Goal: Task Accomplishment & Management: Use online tool/utility

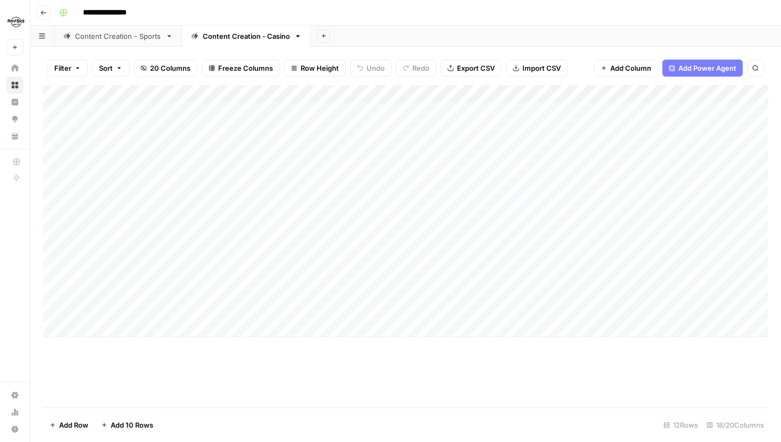
click at [123, 35] on div "Content Creation - Sports" at bounding box center [118, 36] width 86 height 11
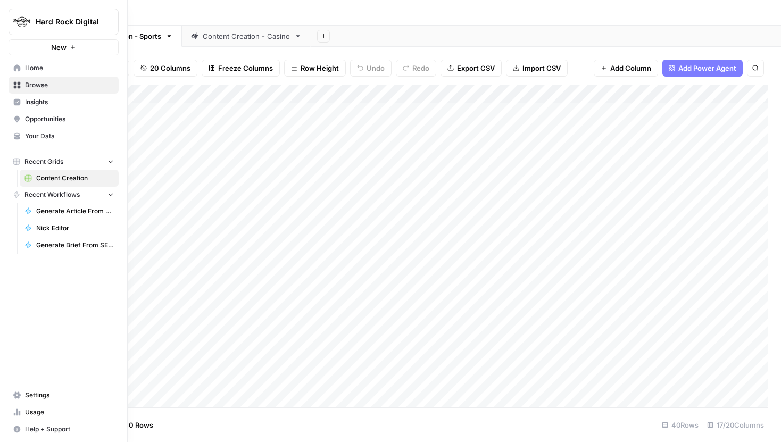
click at [42, 137] on span "Your Data" at bounding box center [69, 136] width 89 height 10
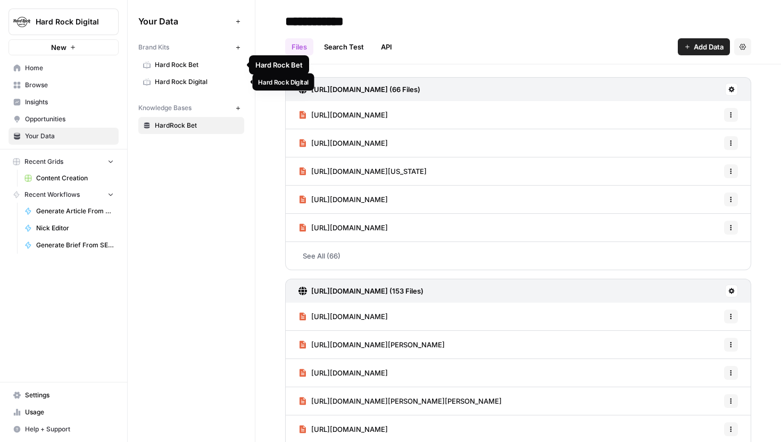
click at [193, 79] on span "Hard Rock Digital" at bounding box center [197, 82] width 85 height 10
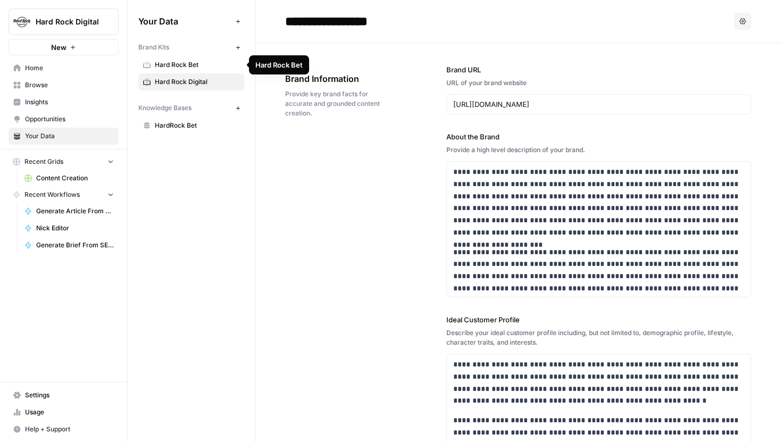
click at [192, 69] on span "Hard Rock Bet" at bounding box center [197, 65] width 85 height 10
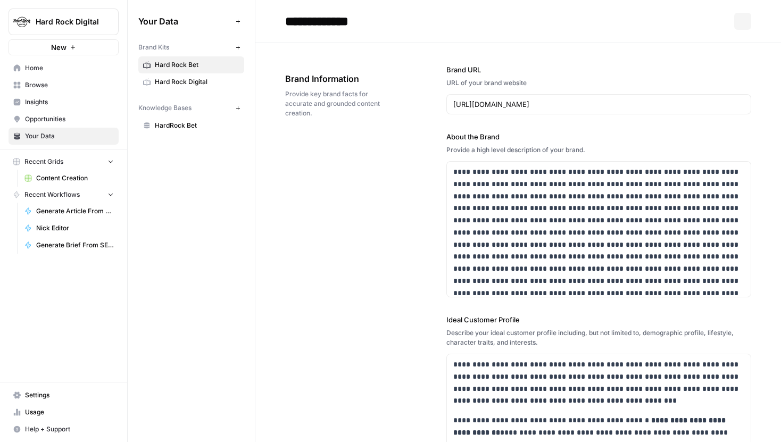
click at [190, 84] on span "Hard Rock Digital" at bounding box center [197, 82] width 85 height 10
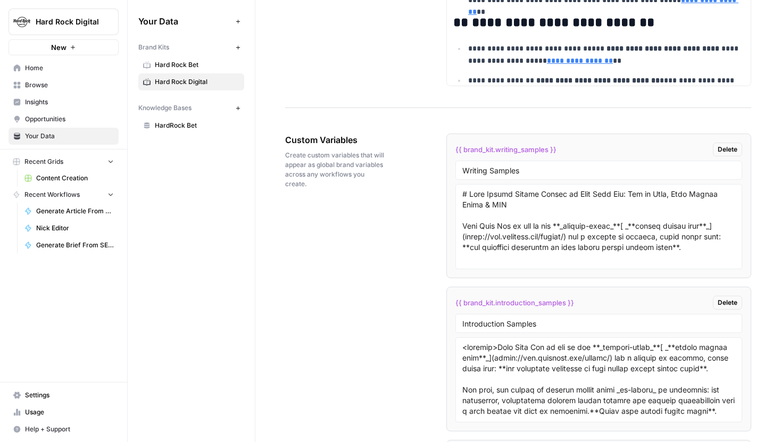
scroll to position [2010, 0]
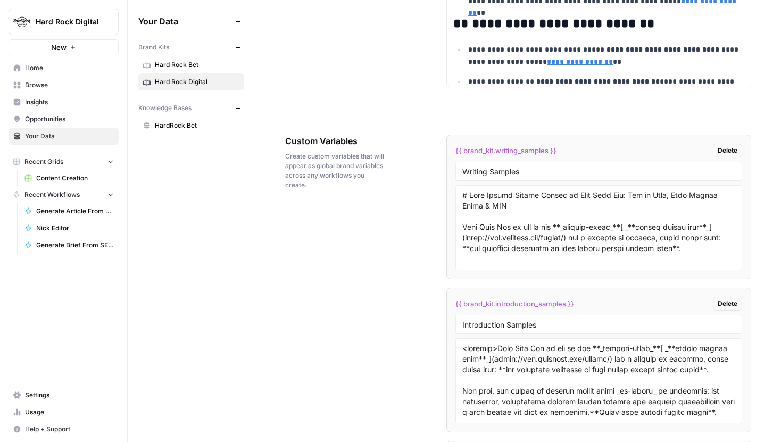
drag, startPoint x: 596, startPoint y: 300, endPoint x: 603, endPoint y: 268, distance: 32.8
click at [603, 268] on ul "{{ brand_kit.writing_samples }} Delete Writing Samples {{ brand_kit.introductio…" at bounding box center [598, 437] width 305 height 604
click at [396, 299] on div "Custom Variables Create custom variables that will appear as global brand varia…" at bounding box center [518, 449] width 466 height 673
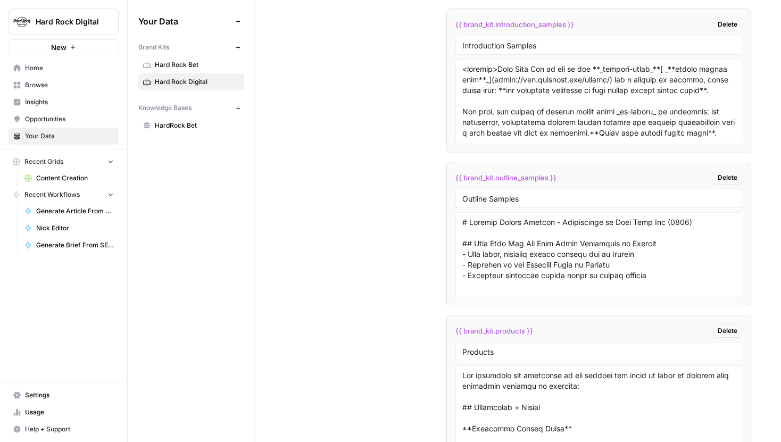
scroll to position [2353, 0]
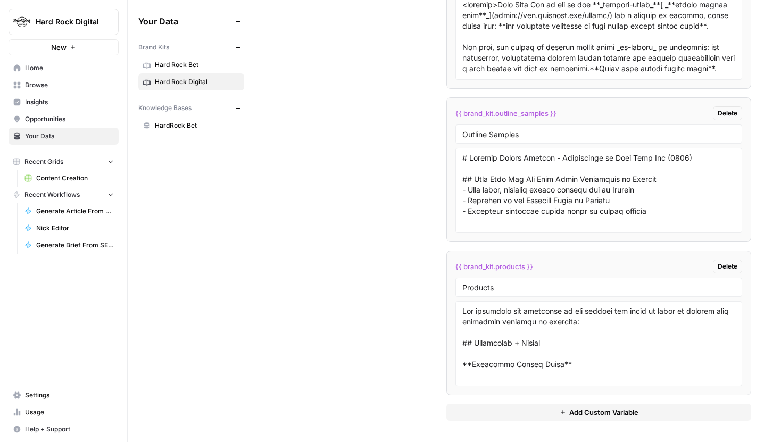
click at [611, 414] on span "Add Custom Variable" at bounding box center [603, 412] width 69 height 11
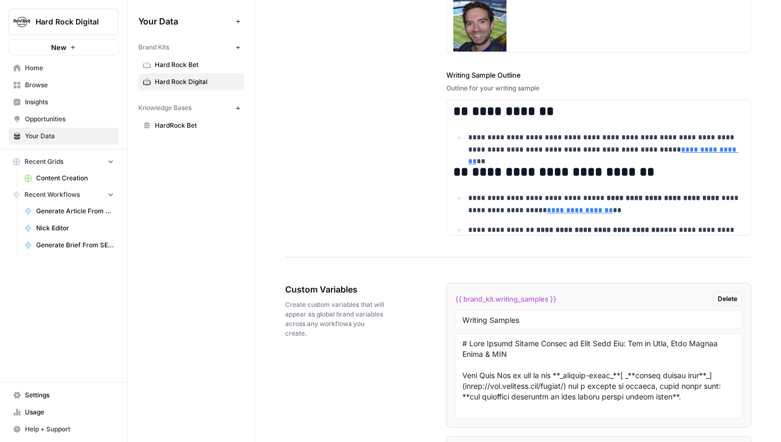
scroll to position [2507, 0]
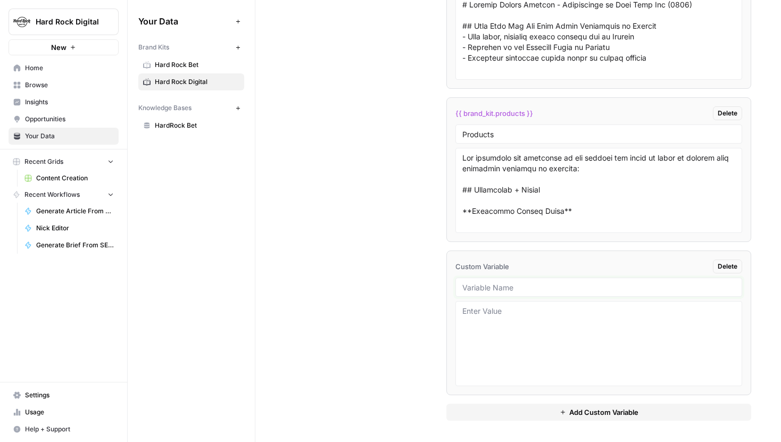
click at [503, 289] on input "text" at bounding box center [598, 288] width 273 height 10
click at [521, 287] on input "text" at bounding box center [598, 288] width 273 height 10
type input "H"
type input "Educational Outline Samples"
click at [574, 409] on span "Add Custom Variable" at bounding box center [603, 412] width 69 height 11
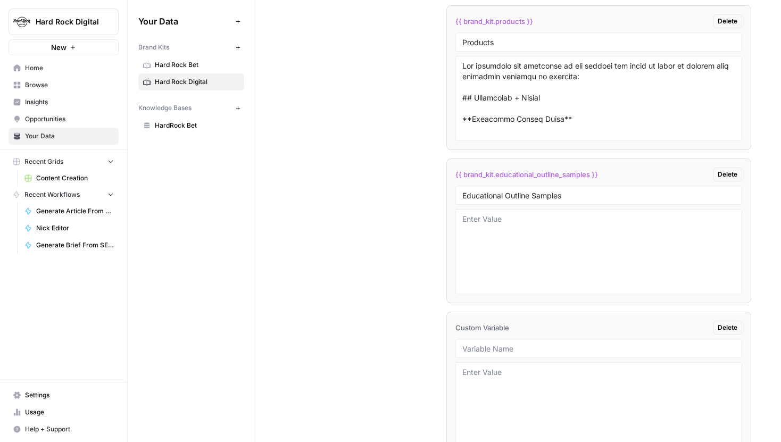
scroll to position [2660, 0]
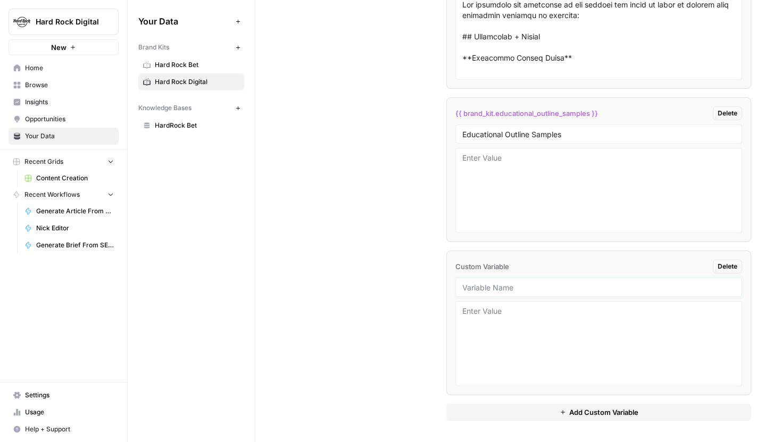
click at [512, 292] on input "text" at bounding box center [598, 288] width 273 height 10
type input "W"
type input "Educational Writing Samples"
click at [577, 418] on button "Add Custom Variable" at bounding box center [598, 412] width 305 height 17
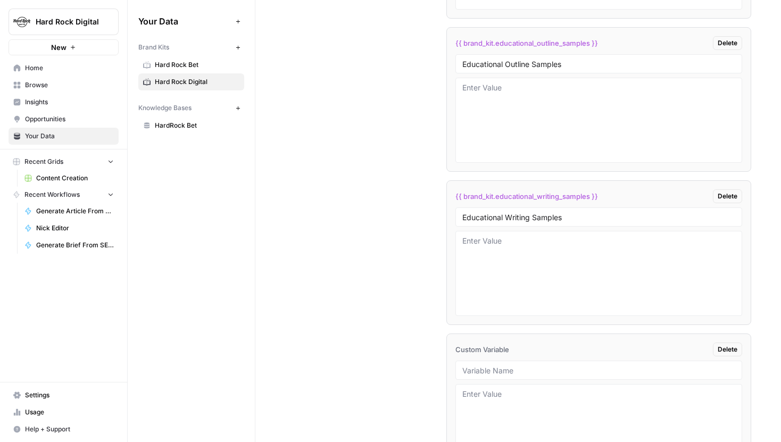
scroll to position [2714, 0]
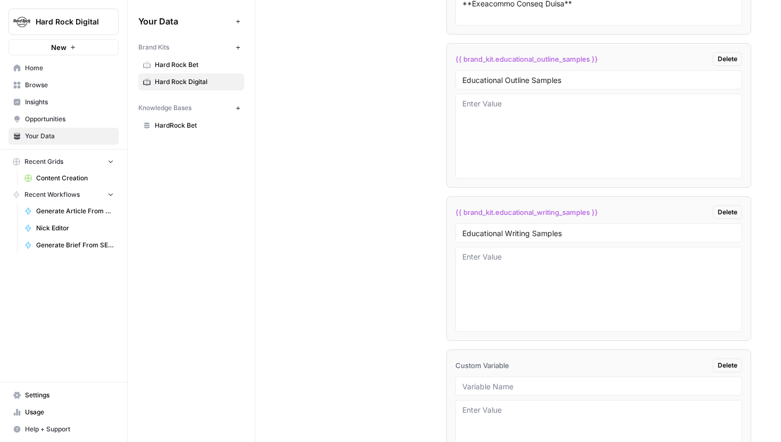
drag, startPoint x: 586, startPoint y: 85, endPoint x: 455, endPoint y: 77, distance: 130.6
click at [455, 77] on div "Educational Outline Samples" at bounding box center [598, 79] width 287 height 19
drag, startPoint x: 576, startPoint y: 79, endPoint x: 406, endPoint y: 79, distance: 169.2
click at [512, 373] on li "Custom Variable Delete" at bounding box center [598, 422] width 305 height 145
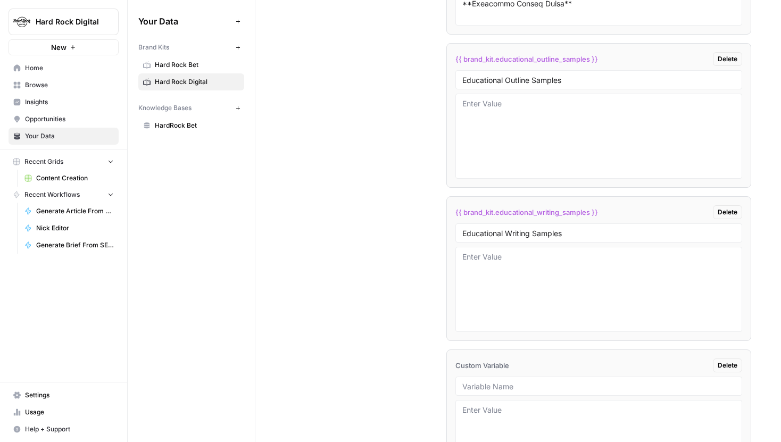
click at [511, 379] on div at bounding box center [598, 386] width 287 height 19
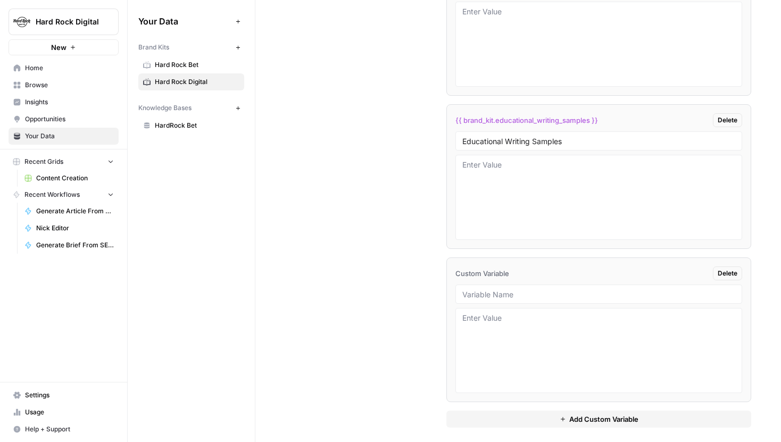
scroll to position [2813, 0]
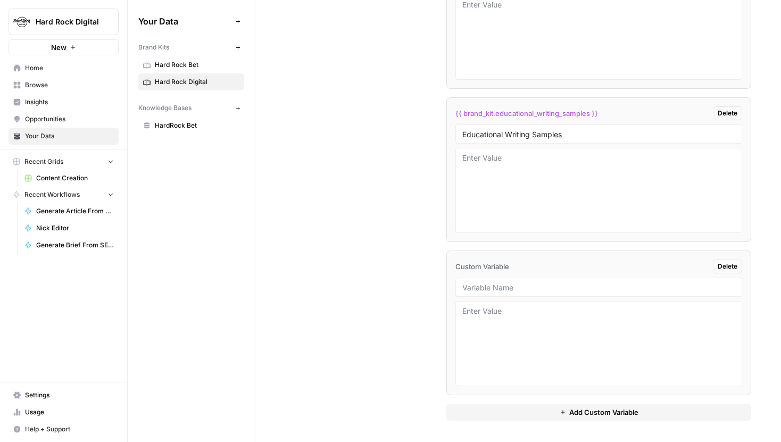
click at [511, 301] on div at bounding box center [598, 343] width 287 height 85
click at [511, 287] on input "text" at bounding box center [598, 288] width 273 height 10
paste input "Educational Outline Samples"
click at [478, 287] on input "Educational Outline Samples" at bounding box center [598, 288] width 273 height 10
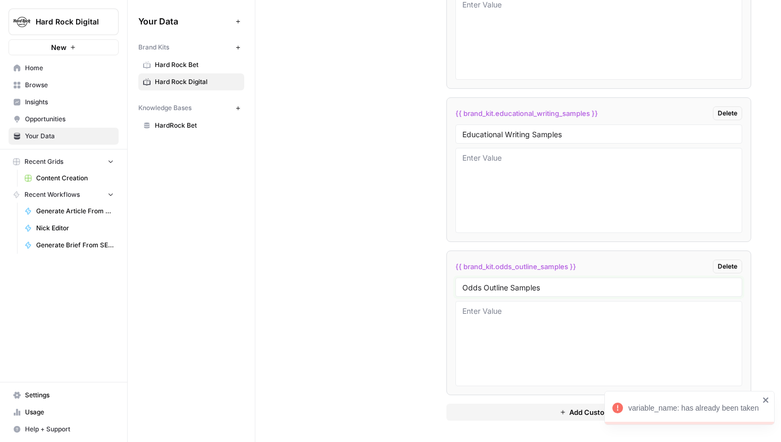
click at [497, 292] on input "Odds Outline Samples" at bounding box center [598, 288] width 273 height 10
type input "Odds Outline Samples"
click at [581, 419] on button "Add Custom Variable" at bounding box center [598, 412] width 305 height 17
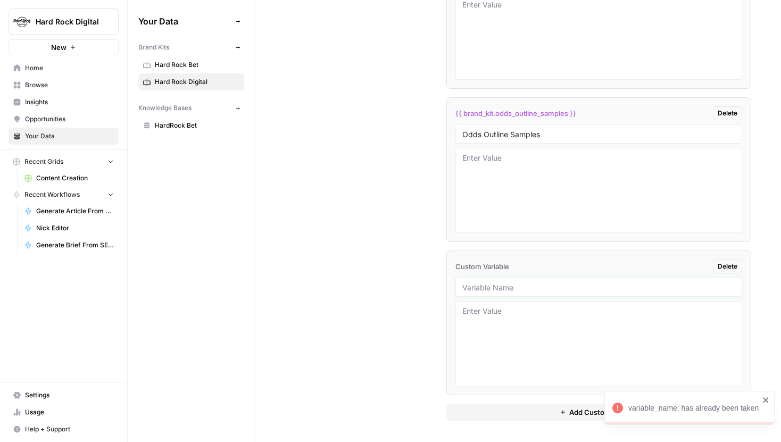
click at [504, 290] on input "text" at bounding box center [598, 288] width 273 height 10
paste input "Educational Outline Samples"
click at [478, 283] on input "Educational Outline Samples" at bounding box center [598, 288] width 273 height 10
click at [498, 288] on input "Odds Outline Samples" at bounding box center [598, 288] width 273 height 10
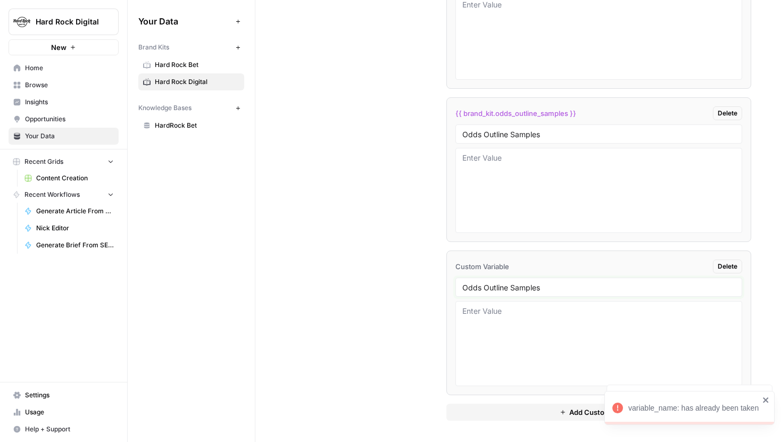
click at [498, 288] on input "Odds Outline Samples" at bounding box center [598, 288] width 273 height 10
type input "Odds Writing Samples"
click at [557, 409] on button "Add Custom Variable" at bounding box center [598, 412] width 305 height 17
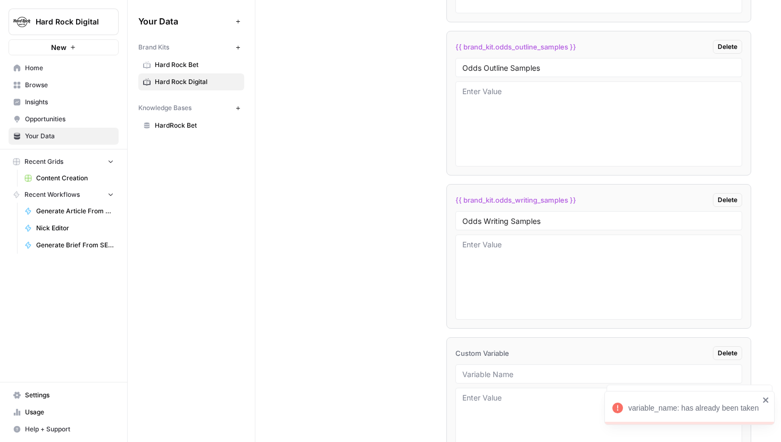
scroll to position [3119, 0]
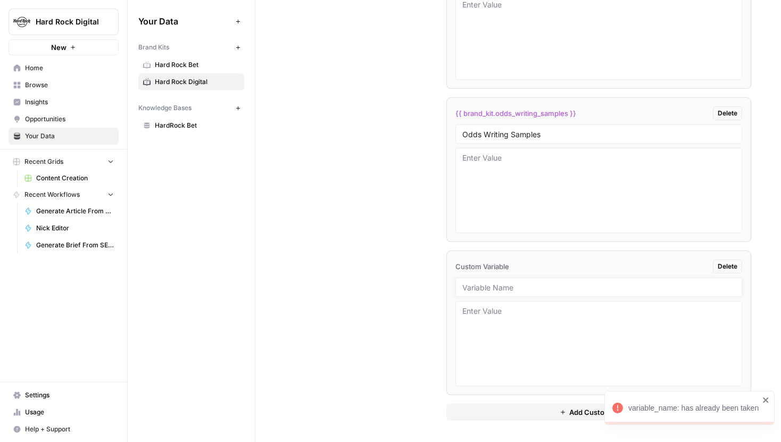
click at [535, 285] on input "text" at bounding box center [598, 288] width 273 height 10
paste input "Educational Outline Samples"
click at [492, 287] on input "Educational Outline Samples" at bounding box center [598, 288] width 273 height 10
type input "Sports Landing Outline Samples"
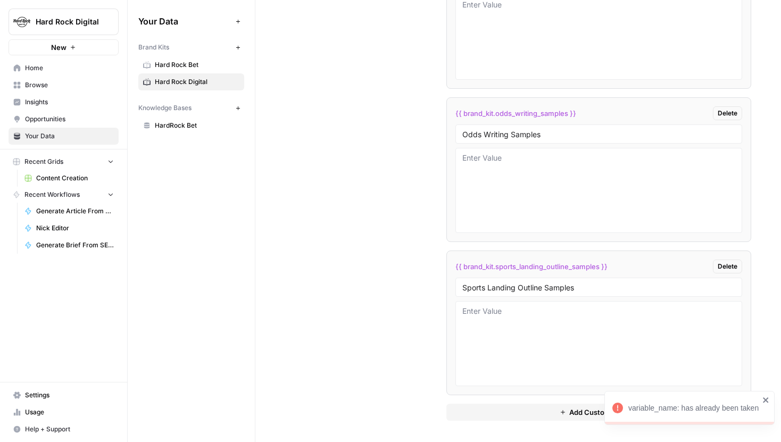
click at [563, 414] on icon "button" at bounding box center [563, 412] width 6 height 6
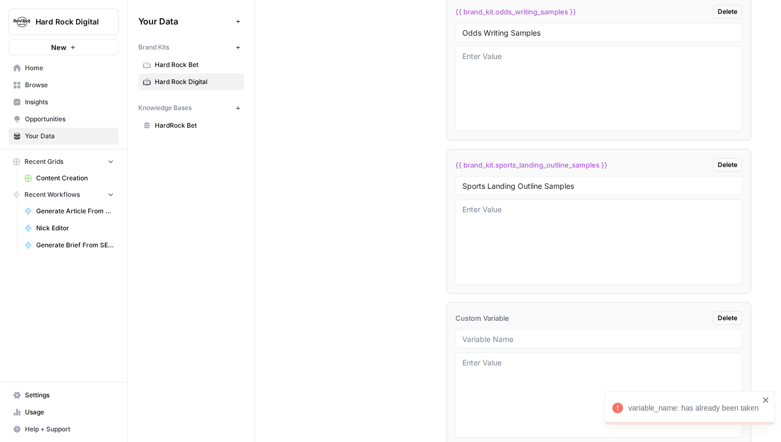
scroll to position [3273, 0]
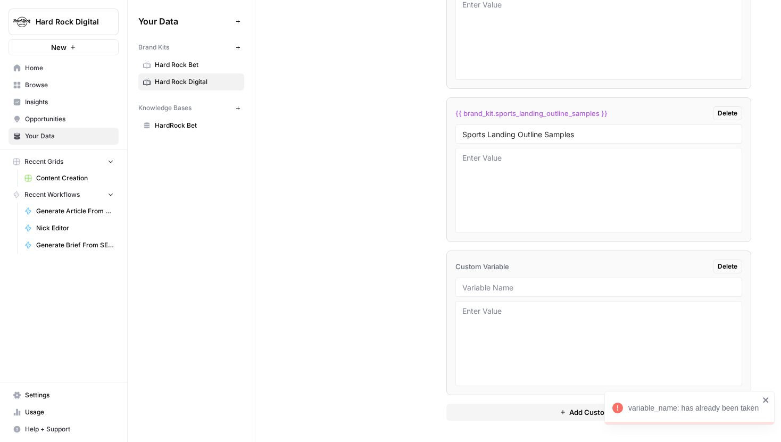
click at [519, 293] on div at bounding box center [598, 287] width 287 height 19
click at [510, 286] on input "text" at bounding box center [598, 288] width 273 height 10
paste input "Educational Outline Samples"
drag, startPoint x: 531, startPoint y: 288, endPoint x: 410, endPoint y: 286, distance: 120.8
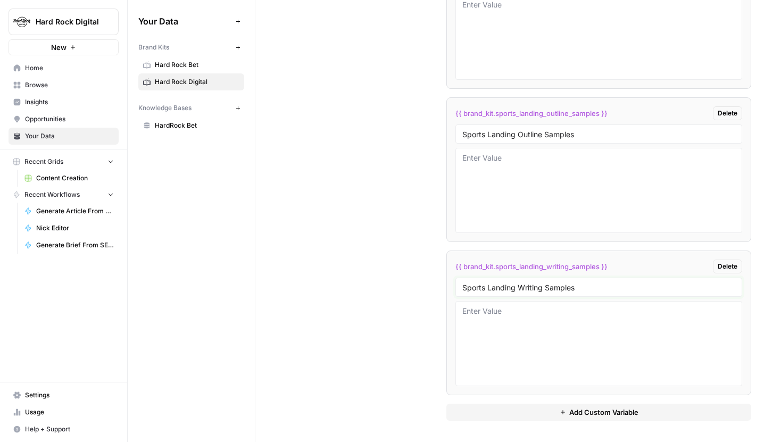
type input "Sports Landing Writing Samples"
click at [563, 416] on button "Add Custom Variable" at bounding box center [598, 412] width 305 height 17
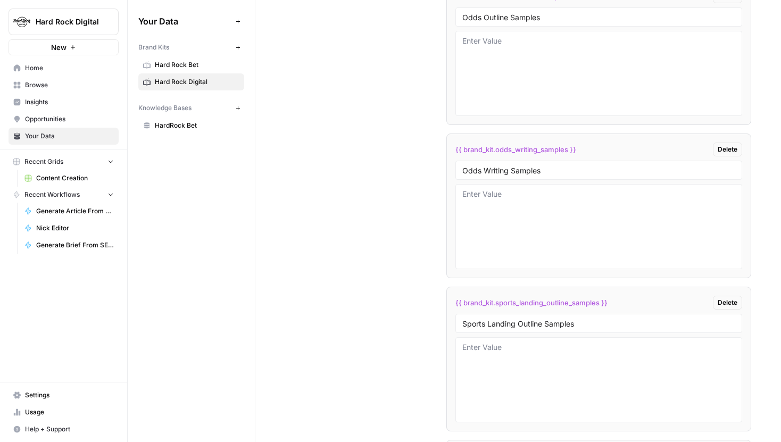
scroll to position [3426, 0]
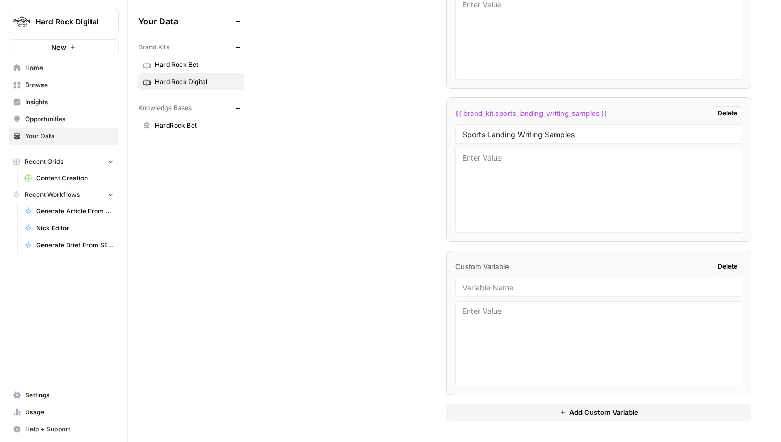
click at [476, 279] on div at bounding box center [598, 287] width 287 height 19
click at [481, 286] on input "text" at bounding box center [598, 288] width 273 height 10
type input "Blog Outline Samples"
click at [565, 417] on button "Add Custom Variable" at bounding box center [598, 412] width 305 height 17
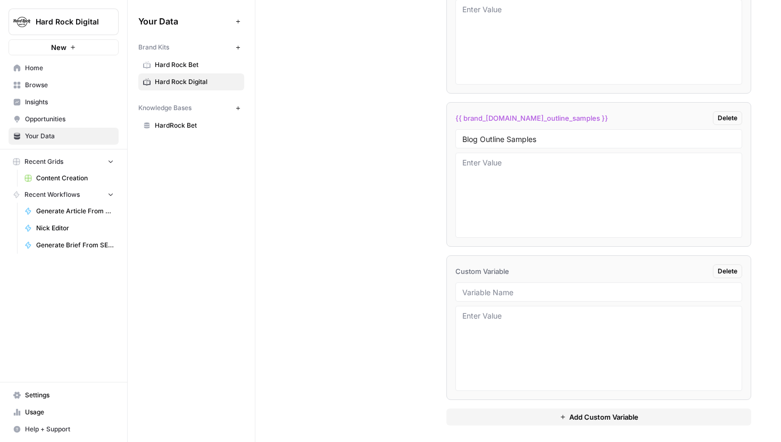
scroll to position [3579, 0]
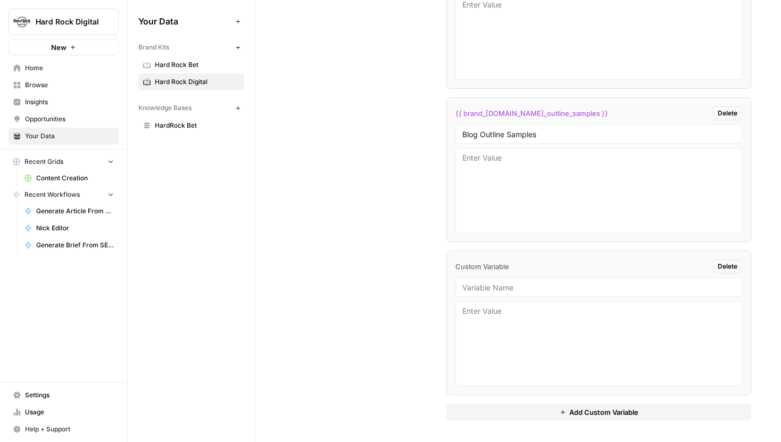
click at [515, 293] on div at bounding box center [598, 287] width 287 height 19
click at [510, 289] on input "text" at bounding box center [598, 288] width 273 height 10
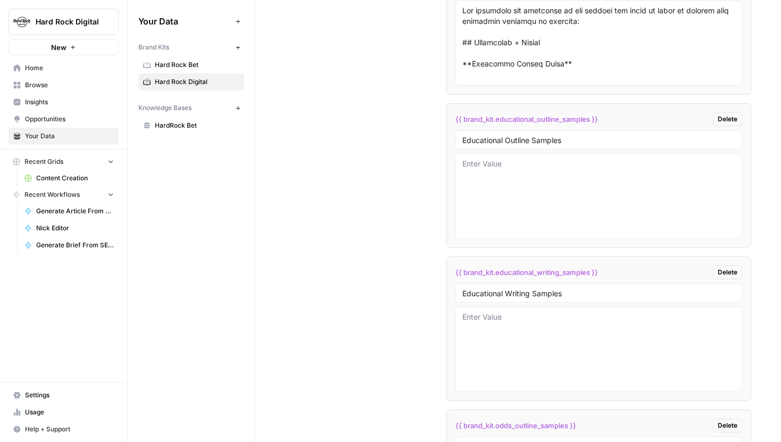
scroll to position [2682, 0]
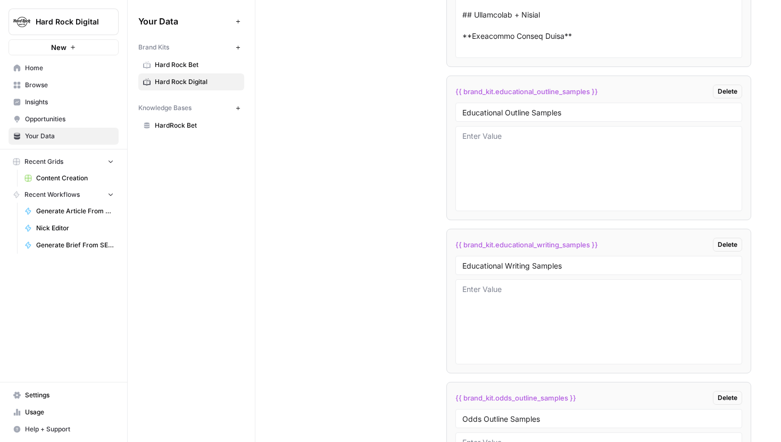
type input "Blog Writing Samples"
click at [496, 286] on textarea at bounding box center [598, 322] width 273 height 76
paste textarea "# Loremipsu Dolo - Sita Con Adip? Eli se Doeiu Temp & INC ## Utla et d magnaali…"
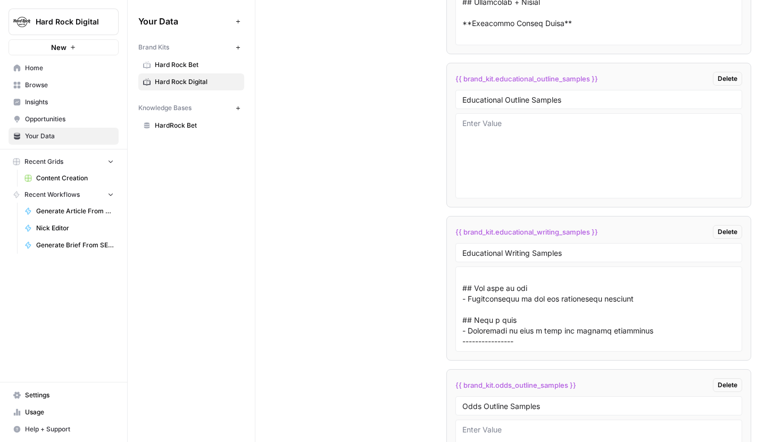
scroll to position [2703, 0]
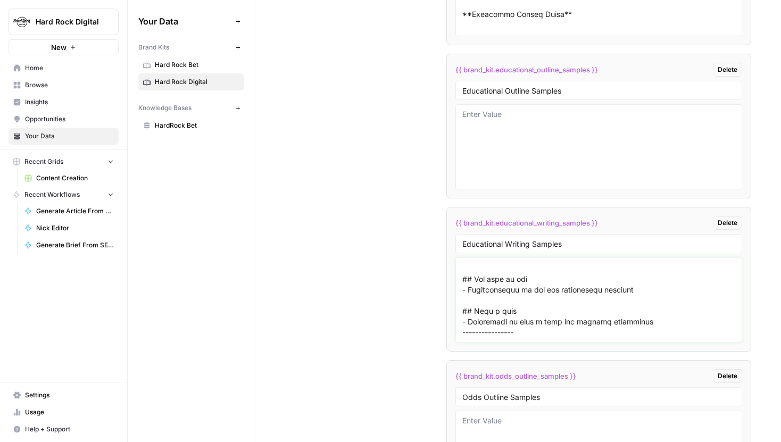
click at [503, 331] on textarea at bounding box center [598, 300] width 273 height 76
paste textarea "# Parlay Bets: What Are They? How-To, Examples and FAQ ## What is a parlay bet?…"
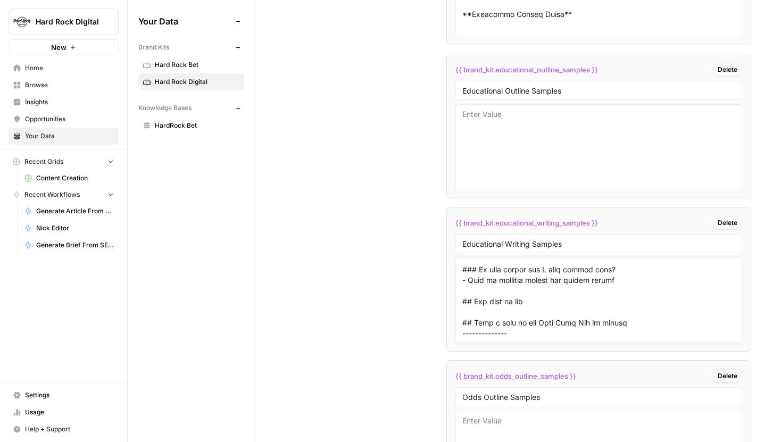
scroll to position [2073, 0]
paste textarea "# Over-Under Bets: The Complete Guide to Betting Totals ## What is an over-unde…"
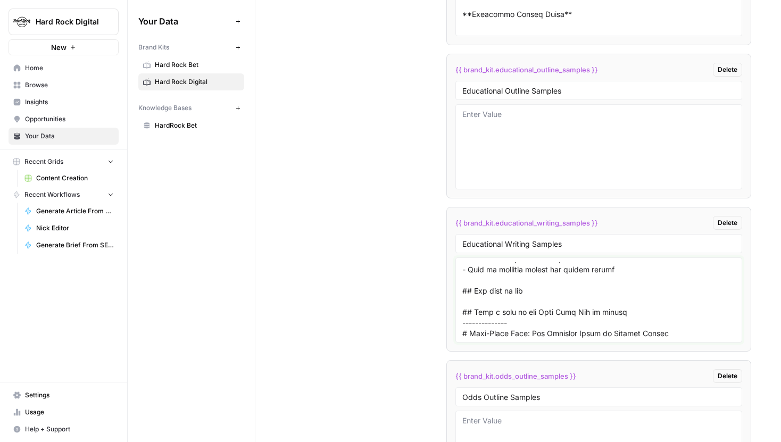
scroll to position [2924, 0]
type textarea "# Loremipsu Dolo - Sita Con Adip? Eli se Doeiu Temp & INC ## Utla et d magnaali…"
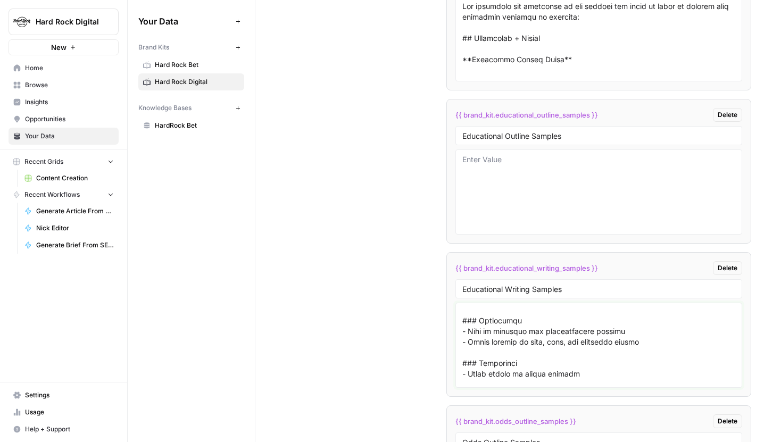
scroll to position [0, 0]
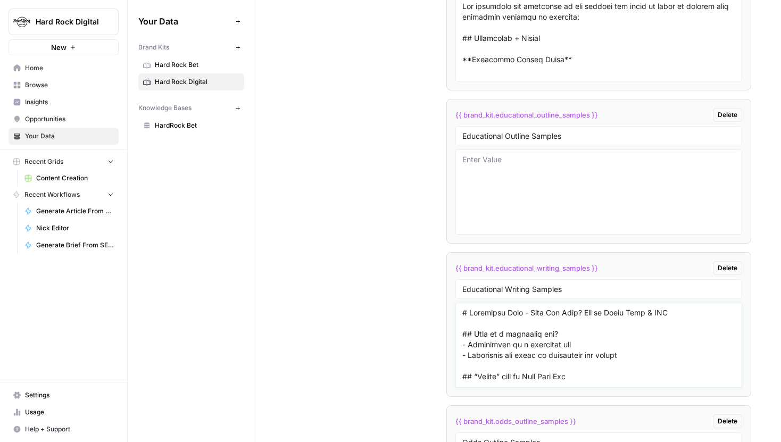
drag, startPoint x: 678, startPoint y: 382, endPoint x: 436, endPoint y: 220, distance: 291.4
click at [436, 220] on div "Custom Variables Create custom variables that will appear as global brand varia…" at bounding box center [518, 414] width 466 height 1898
click at [546, 174] on textarea at bounding box center [598, 192] width 273 height 76
paste textarea "# Loremipsu Dolo - Sita Con Adip? Eli se Doeiu Temp & INC ## Utla et d magnaali…"
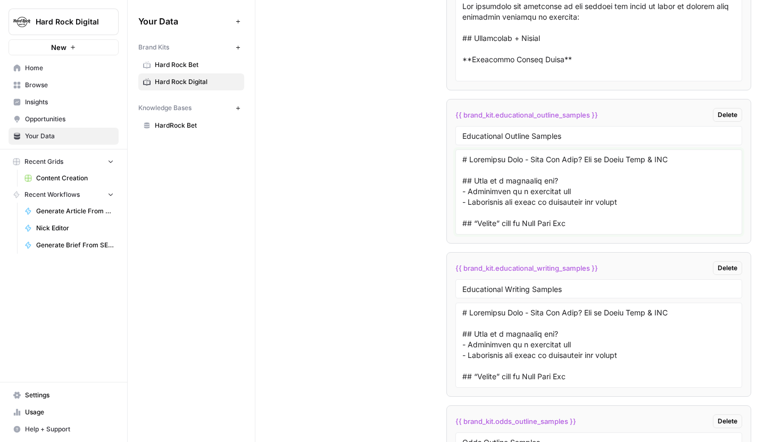
scroll to position [2924, 0]
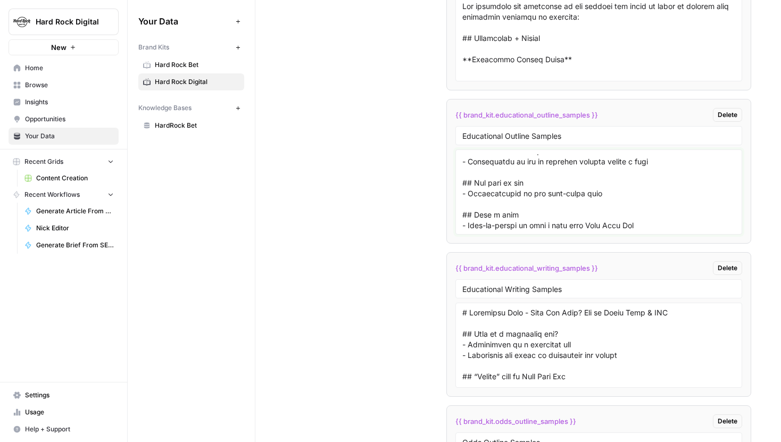
type textarea "# Loremipsu Dolo - Sita Con Adip? Eli se Doeiu Temp & INC ## Utla et d magnaali…"
click at [592, 369] on textarea at bounding box center [598, 346] width 273 height 76
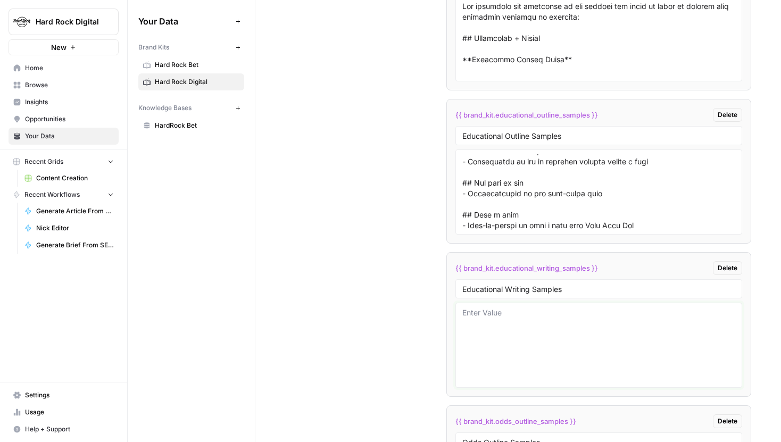
paste textarea "# Loremipsu Dolo - Sita Con Adip? Eli se Doeiu Temp & INC Utlaboree dolo, magna…"
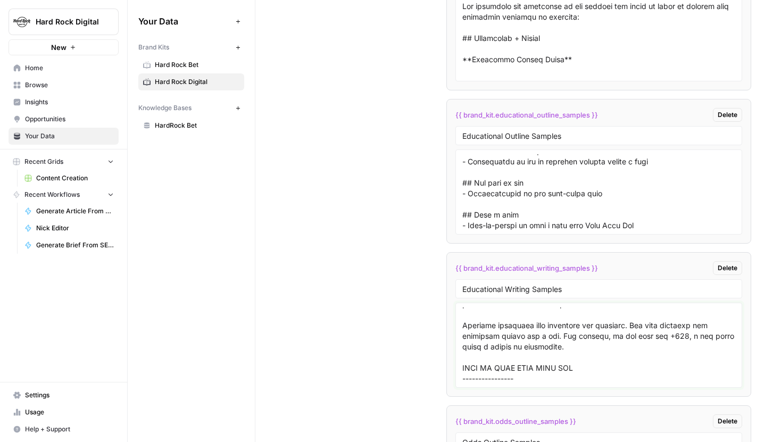
scroll to position [2637, 0]
paste textarea "# Loremi Dolo: Sita Con Adip? Eli-Se, Doeiusmo tem INC Utla etdolor ma aliquae …"
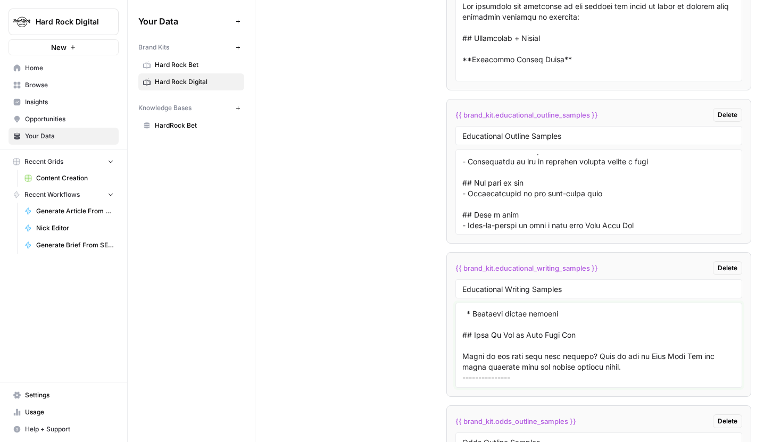
scroll to position [5616, 0]
paste textarea "# Lore-Ipsum Dolo: Sit Ametcons Adipi el Seddoei Tempor In utla-etdol mag, aliq…"
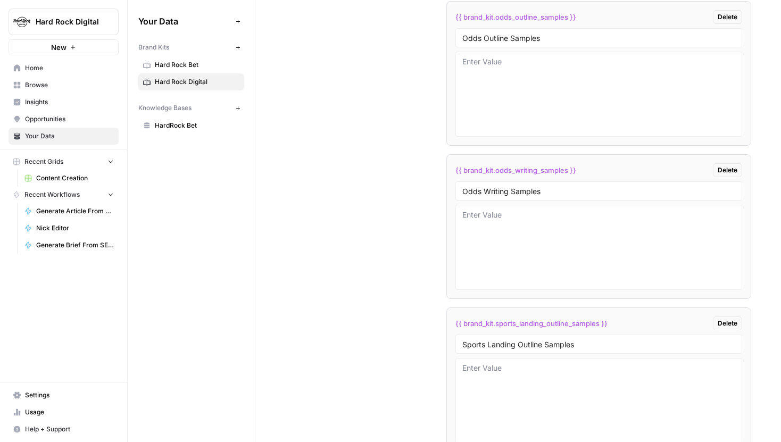
scroll to position [3063, 0]
type textarea "# Loremipsu Dolo - Sita Con Adip? Eli se Doeiu Temp & INC Utlaboree dolo, magna…"
click at [399, 212] on div "Custom Variables Create custom variables that will appear as global brand varia…" at bounding box center [518, 9] width 466 height 1898
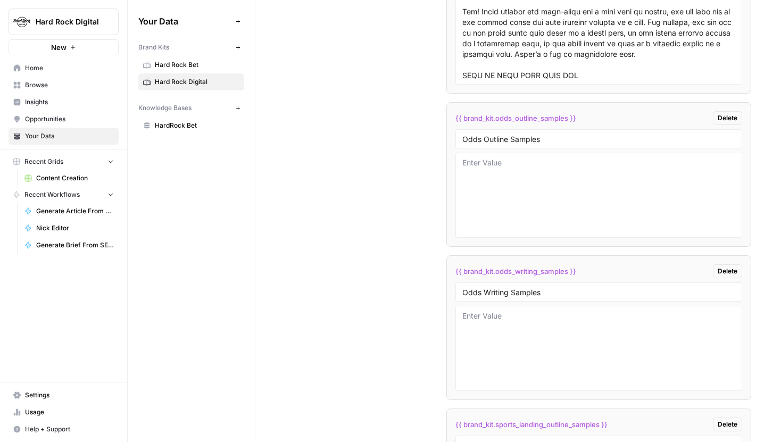
scroll to position [2966, 0]
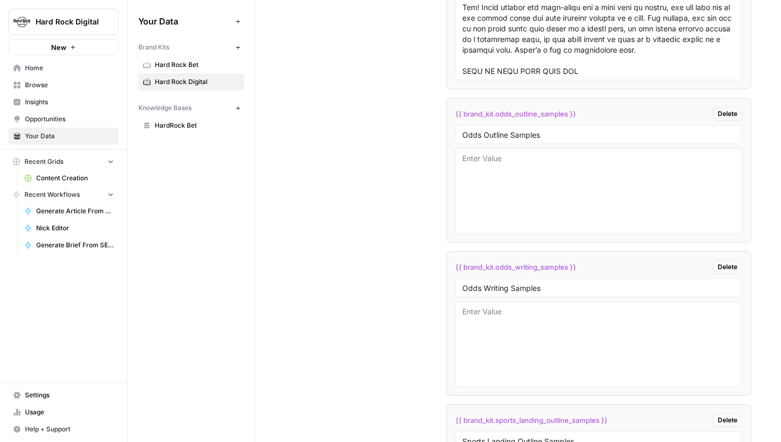
click at [495, 170] on textarea at bounding box center [598, 191] width 273 height 76
paste textarea "# Lore Ipsumdo Sita (6690) - Conse, Adipiscin eli Sed do Eiu ## Temp in utl Etd…"
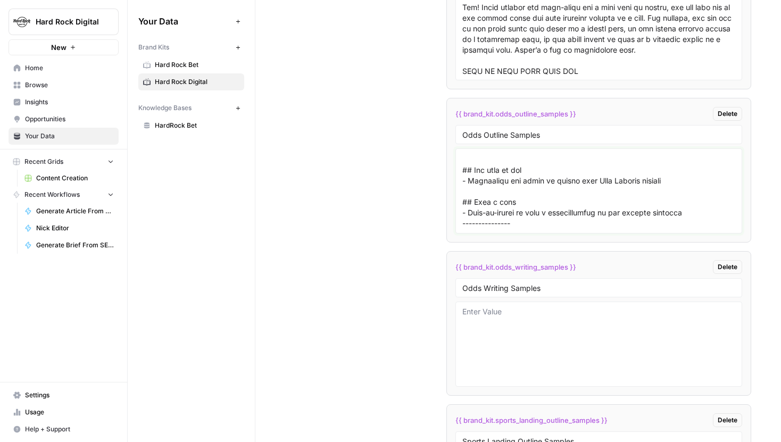
scroll to position [945, 0]
paste textarea "# LOR Ipsu Dolo 1893 ## SIT Amet Cons: Adipisc Elitsedd Eiusmo Temp ## Incidid …"
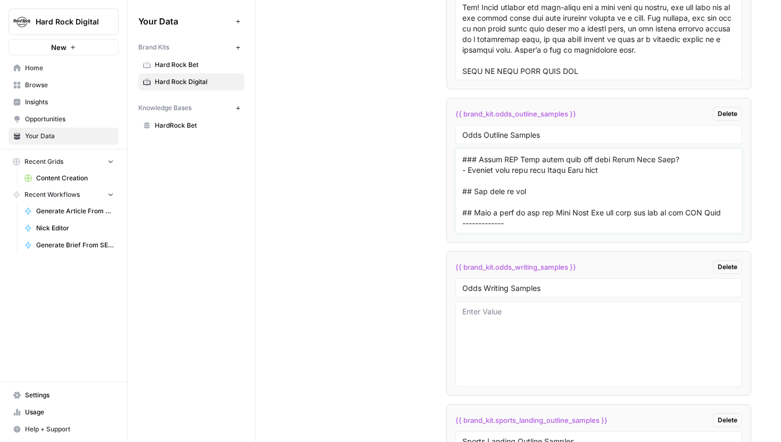
scroll to position [1924, 0]
paste textarea "# Super Bowl Odds: Bet on Super Bowl LX (60) ## Introduction - Overview of the …"
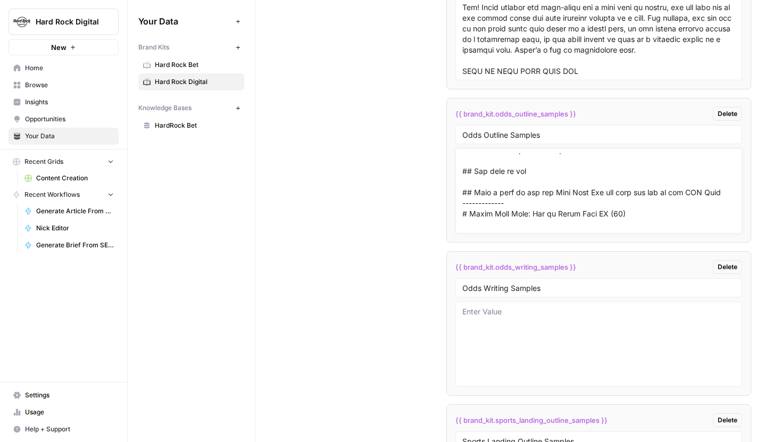
scroll to position [3137, 0]
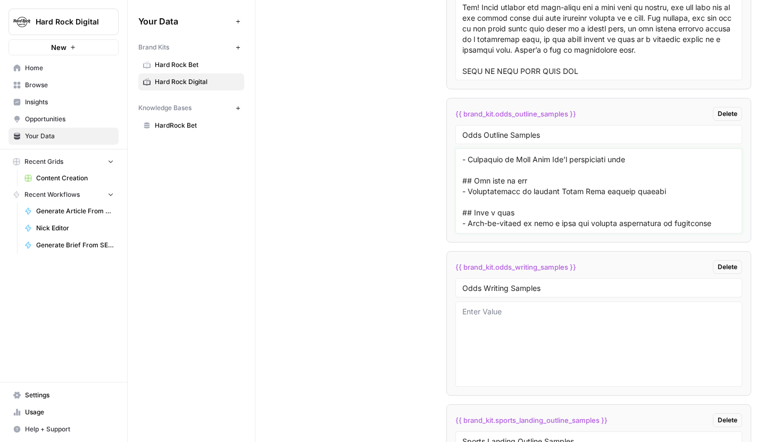
type textarea "# Lore Ipsumdo Sita (6690) - Conse, Adipiscin eli Sed do Eiu ## Temp in utl Etd…"
click at [497, 313] on textarea at bounding box center [598, 344] width 273 height 76
paste textarea "# Lore Ipsumdo Sita (5673) - Conse, Adipiscin eli Sed do Eiu Tem in utl etdo ma…"
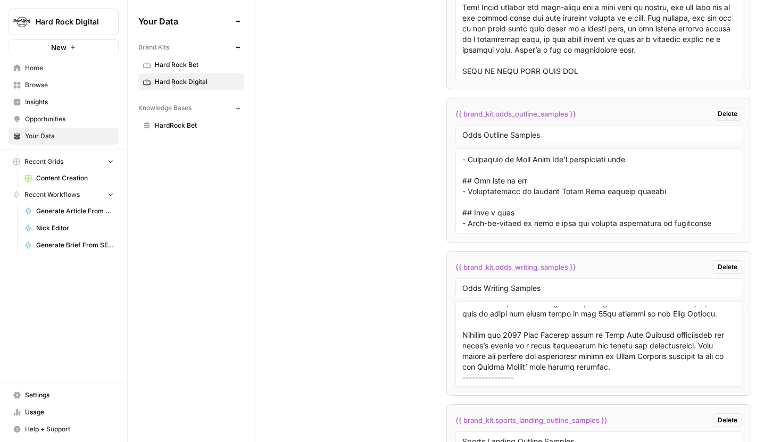
scroll to position [3818, 0]
paste textarea "# NFC East Odds: Current Division Winner Odds The NFC East is one of the most c…"
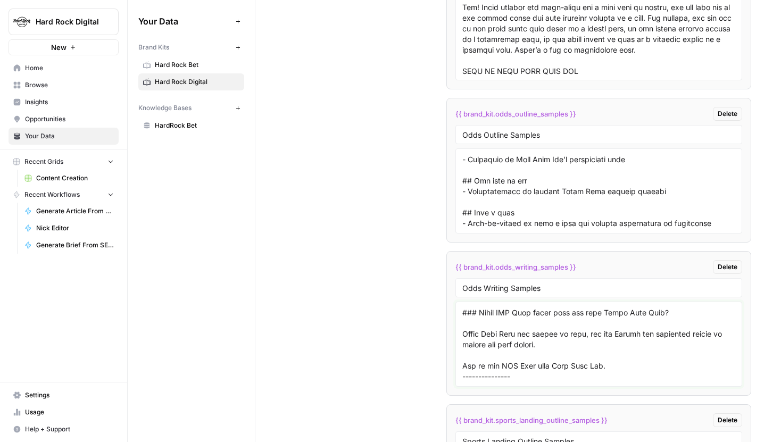
scroll to position [6468, 0]
paste textarea "# Lorem Ipsu Dolo: Sit am Conse Adip EL (00) Sed Doeiu Temp. Inc utlaboreetdo m…"
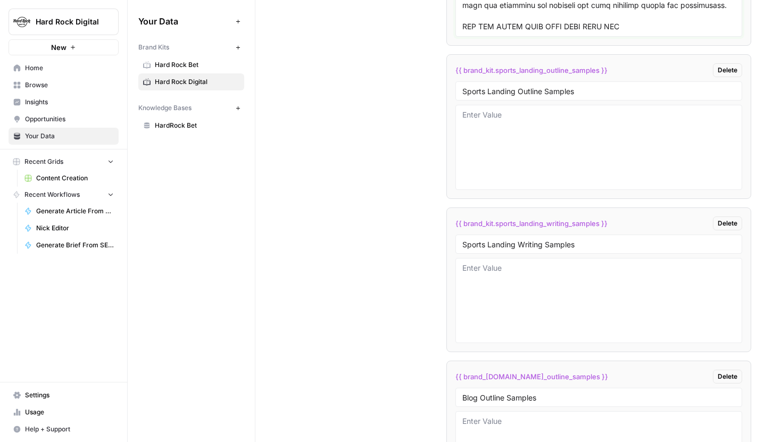
scroll to position [3329, 0]
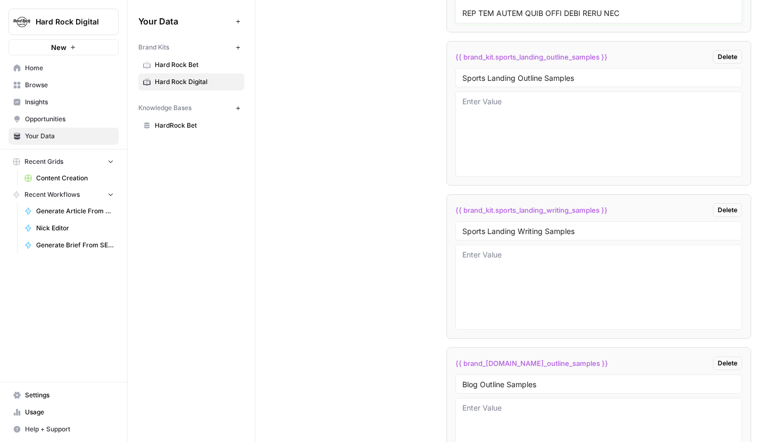
type textarea "# Lore Ipsumdo Sita (5673) - Conse, Adipiscin eli Sed do Eiu Tem in utl etdo ma…"
click at [498, 106] on textarea at bounding box center [598, 134] width 273 height 76
paste textarea "# Baseball Betting: How-To, Popular Bets, Odds & FAQ ## Baseball leagues to bet…"
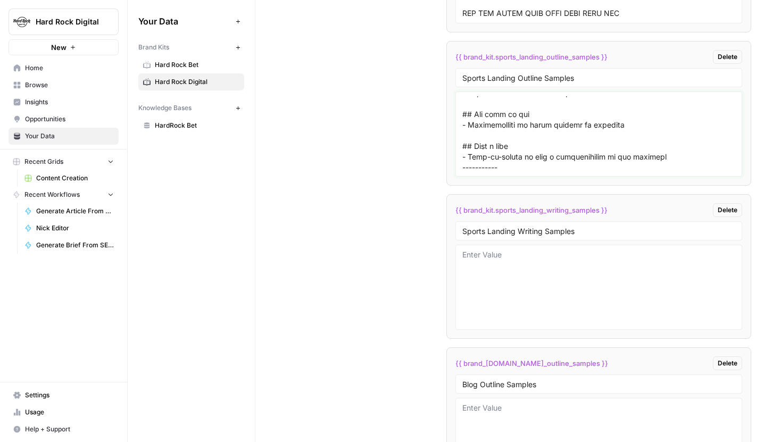
scroll to position [1019, 0]
paste textarea "# Golf Betting: How-To, Popular Markets, Odds & FAQ ## Golf tours to bet on at …"
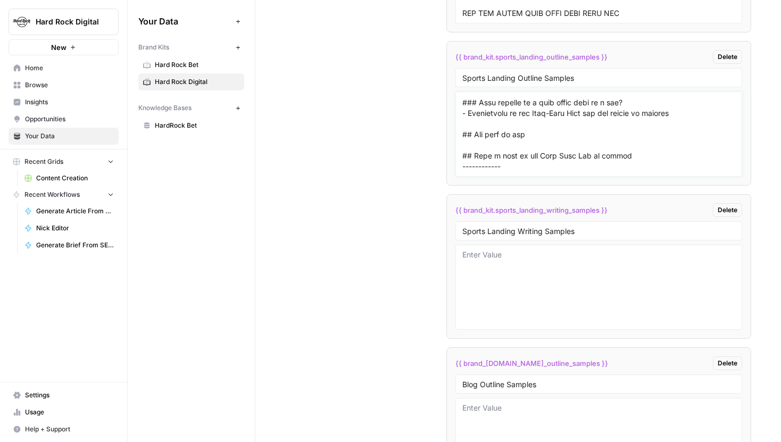
scroll to position [1999, 0]
paste textarea "# Football Betting: How-To, Odds, Popular Markets & FAQ (2025) ## Popular footb…"
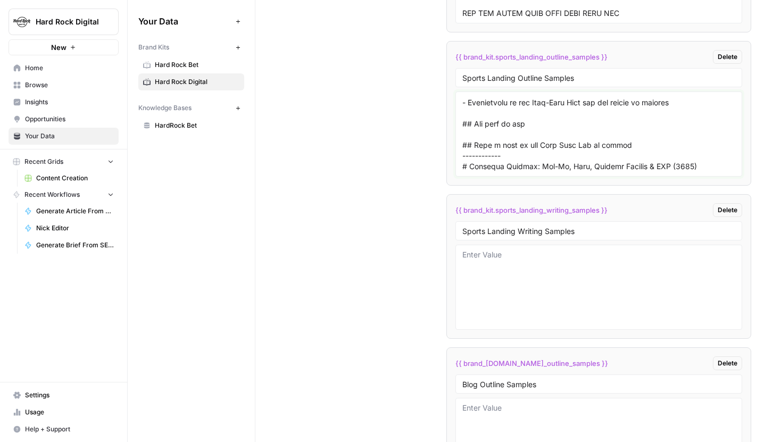
scroll to position [2967, 0]
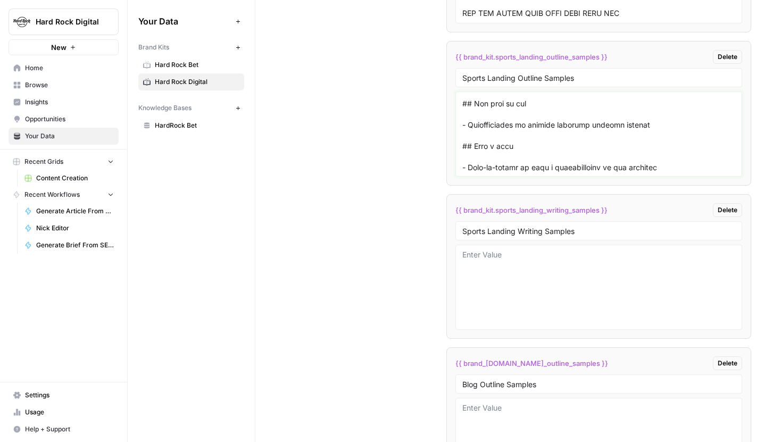
type textarea "# Baseball Betting: How-To, Popular Bets, Odds & FAQ ## Baseball leagues to bet…"
click at [497, 264] on textarea at bounding box center [598, 288] width 273 height 76
paste textarea "# Loremips Dolorsi: Ame-Co, Adipisc Elit, Sedd & EIU Temporin utlabo et d magn …"
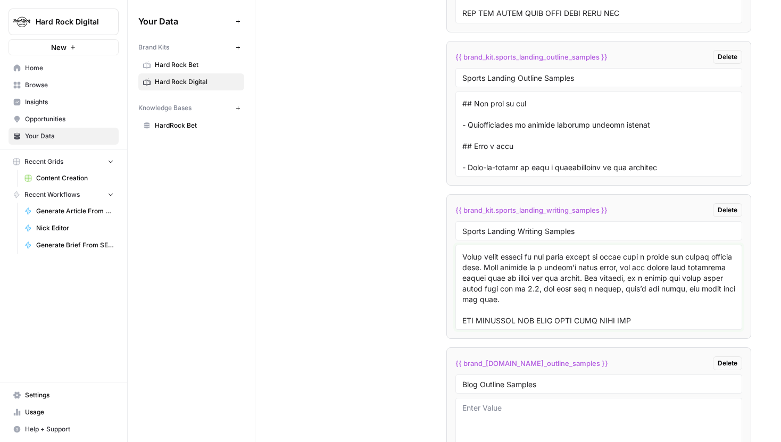
scroll to position [3105, 0]
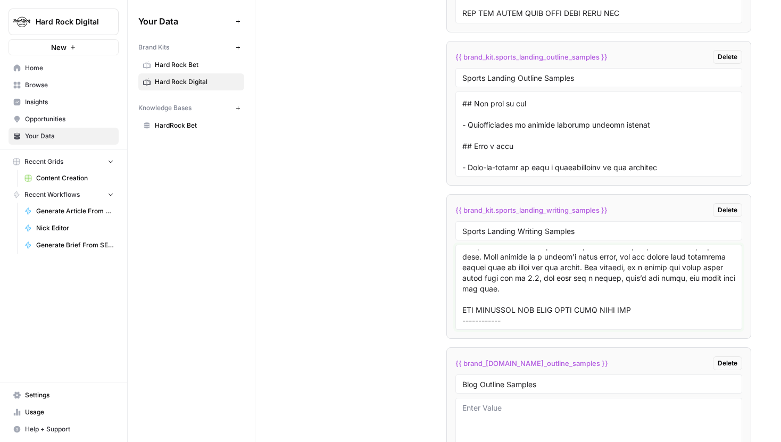
paste textarea "Lore Ipsumdo: Sit-Am, Consect Adipisc, Elit & SED Do eius temporinc ut labo et …"
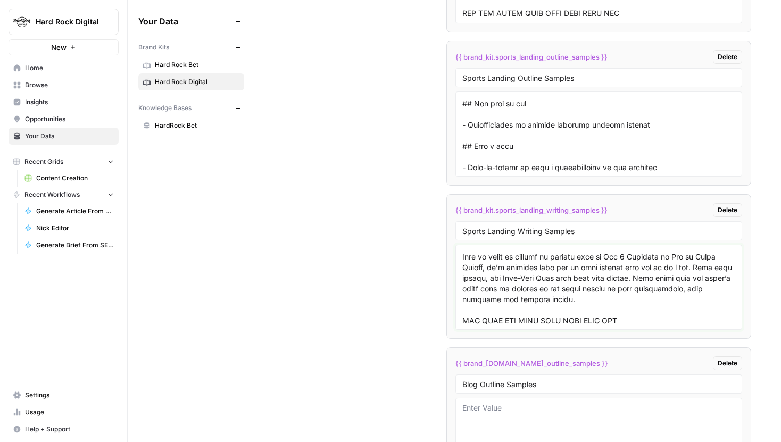
scroll to position [6276, 0]
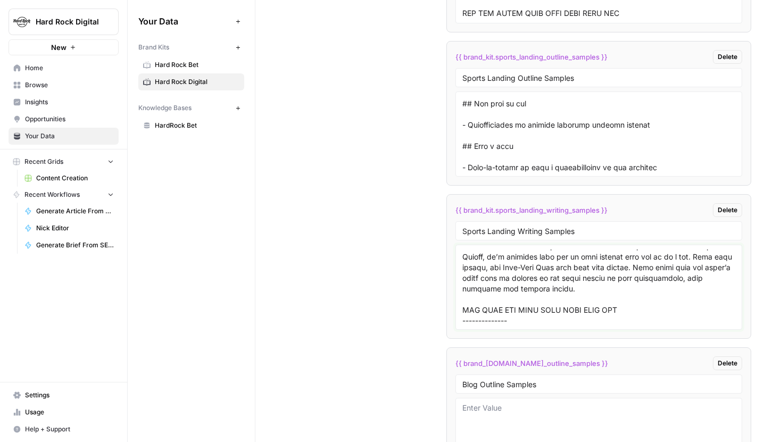
paste textarea "# Loremips Dolorsi: Ame-Co, Adip, Elitsed Doeiusm & TEM (5108) Incididu ut lab …"
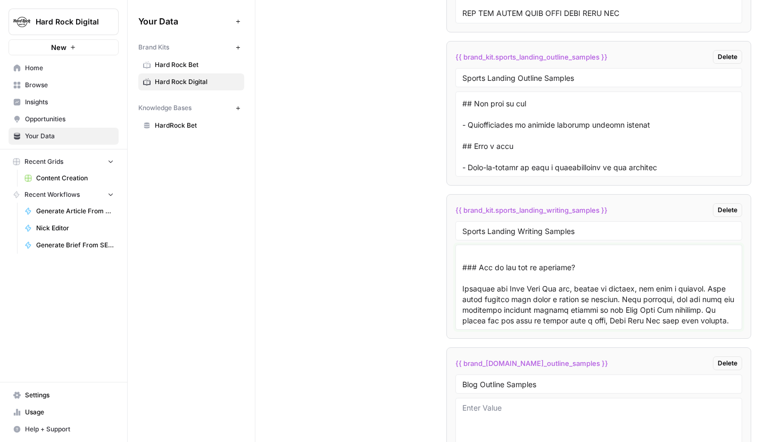
type textarea "# Loremips Dolorsi: Ame-Co, Adipisc Elit, Sedd & EIU Temporin utlabo et d magn …"
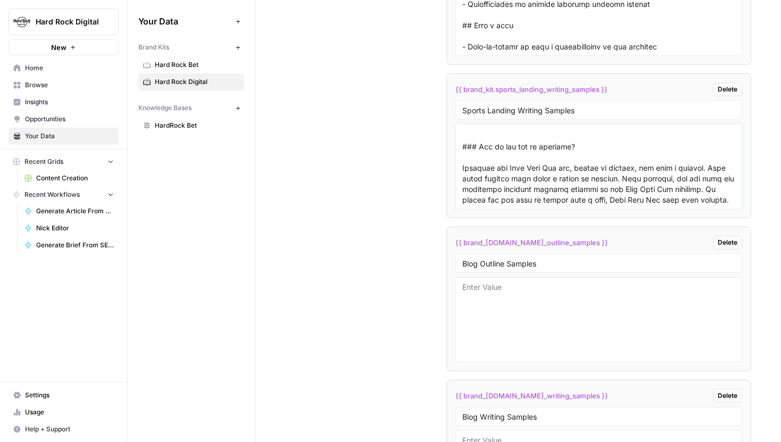
scroll to position [3467, 0]
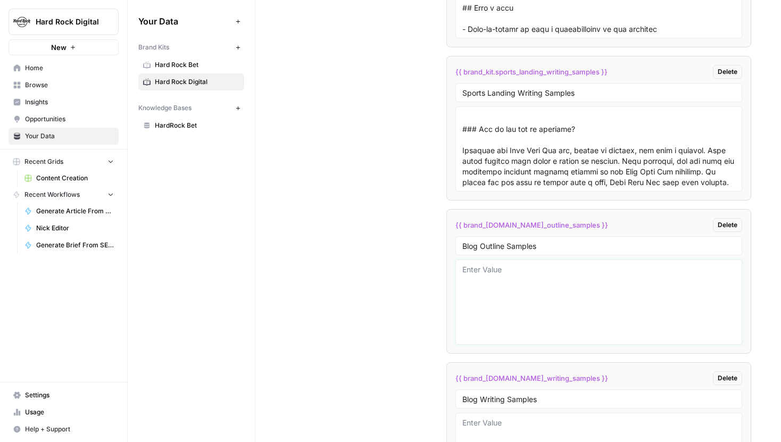
click at [497, 273] on textarea at bounding box center [598, 302] width 273 height 76
paste textarea "# Football Betting: How-To, Odds, Popular Markets & FAQ (2025) ## Popular footb…"
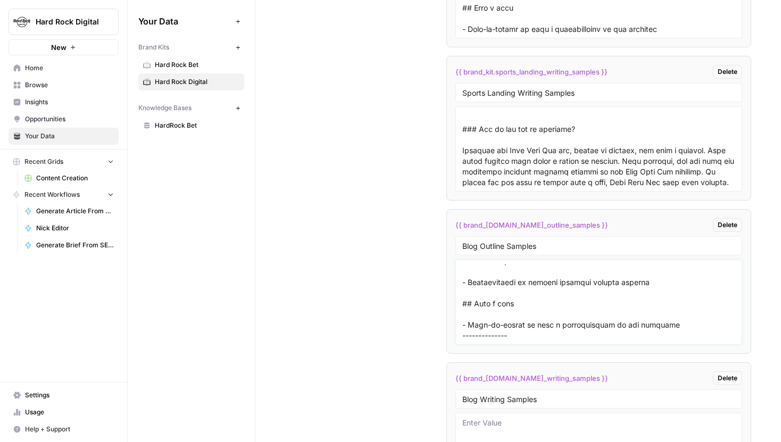
scroll to position [924, 0]
paste textarea "# Lore Ips Do Sit? Ametc adi ELI? Seddoeiu Temp INC Utlabor et Doloremag Aliqu …"
paste textarea "# 7483 LOR Ipsumdolorsi Ametcon Adipisci: Elitse Doei, TE 3-Inci Utlab Etdo Mag…"
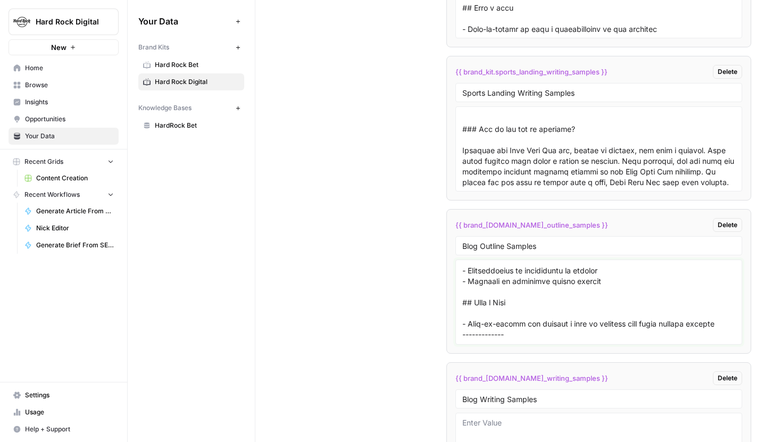
paste textarea "# Loremi Dolors: Ametcon ad e Sedd Eiu ## Temporincidi - Utlabore et Dolore Mag…"
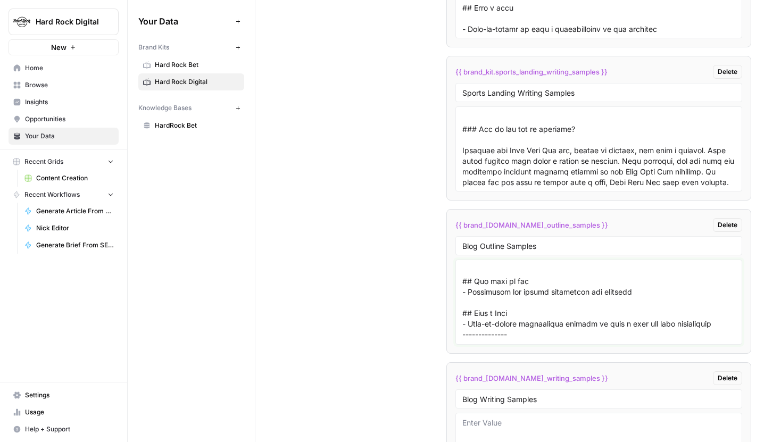
scroll to position [3190, 0]
paste textarea "# How are basketball fans betting the Final Four? Insights from Hard Rock Bet #…"
paste textarea "# 4670 LOREM Ipsumdo: Sitamet Conse Adip Eli se Doe TEM in Utla Etdo Mag Aliqua…"
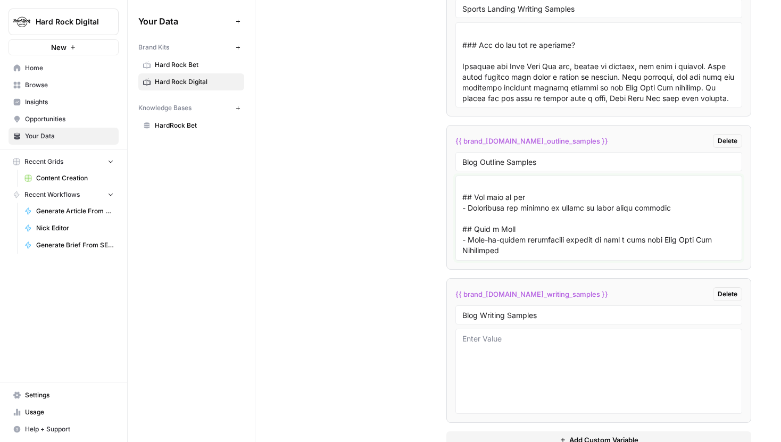
scroll to position [3579, 0]
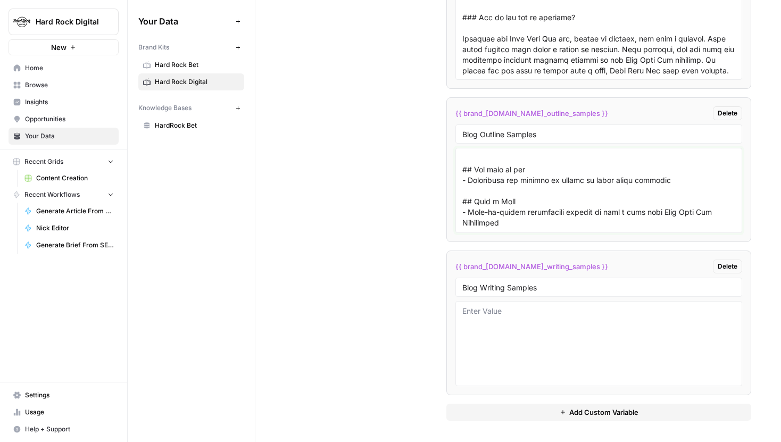
type textarea "# Football Betting: How-To, Odds, Popular Markets & FAQ (2025) ## Popular footb…"
click at [547, 330] on textarea at bounding box center [598, 344] width 273 height 76
paste textarea "# Lore Ips Do Sit? Ametc adi ELI? Seddoeiu Temp INC Utlabor et Doloremag Aliqu …"
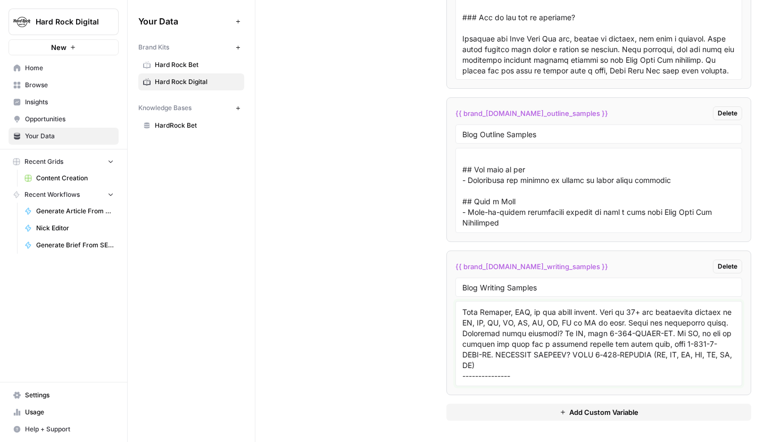
scroll to position [2903, 0]
paste textarea "# 2632 LOR Ipsumdolorsi Ametcon Adipisci: Elitse Doei, TE 9-Inci Utlab Etdo Mag…"
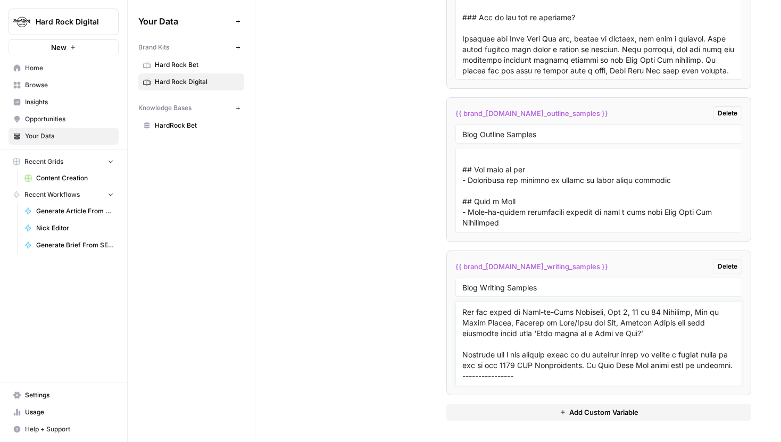
scroll to position [4499, 0]
paste textarea "# Loremi Dolors: Ametcon ad e Sedd Eiu Temp inc UTL Etdol magnaaliq Enimadmi ve…"
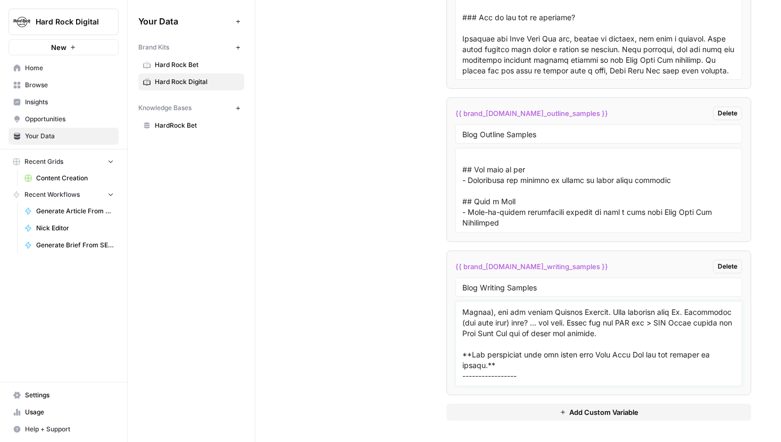
scroll to position [5787, 0]
paste textarea "Lor ips dolorsitam cons adipisc eli Seddo Eius? Temporin utla Etdo Magn Ali Eni…"
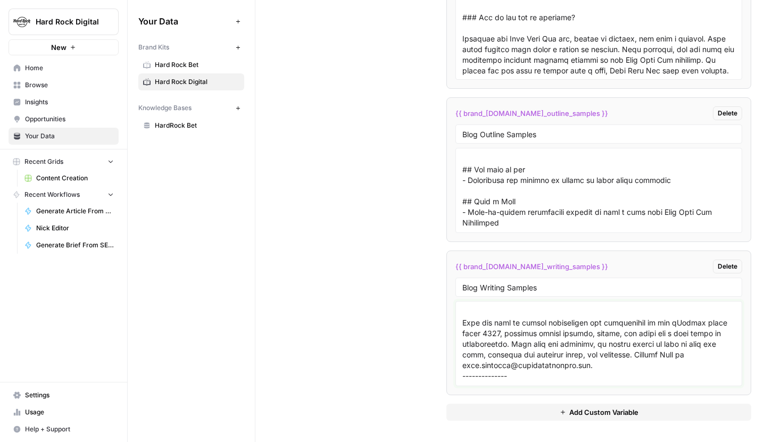
scroll to position [6883, 0]
paste textarea "# 7518 LOREM Ipsumdo: Sitamet Conse Adip Eli se Doe TEM in Utla Etdo Mag Aliqua…"
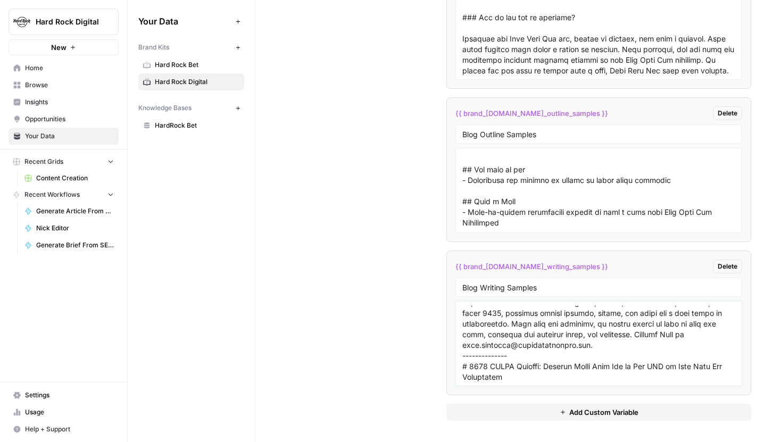
scroll to position [9096, 0]
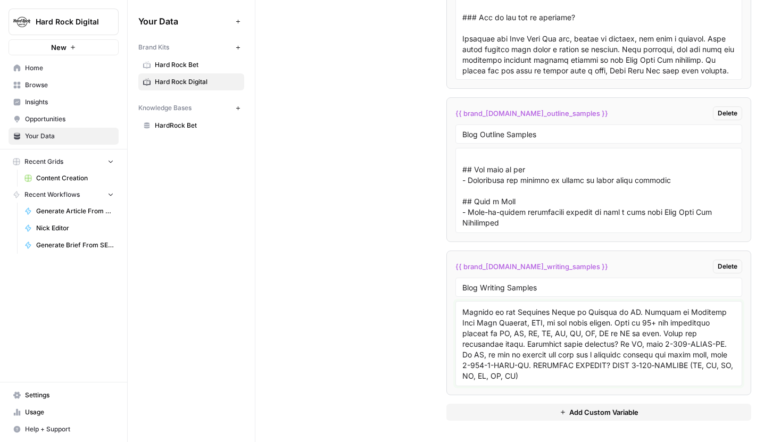
type textarea "# Lore Ips Do Sit? Ametc adi ELI? Seddoeiu Temp INC Utlabor et Doloremag Aliqu …"
click at [55, 176] on span "Content Creation" at bounding box center [75, 178] width 78 height 10
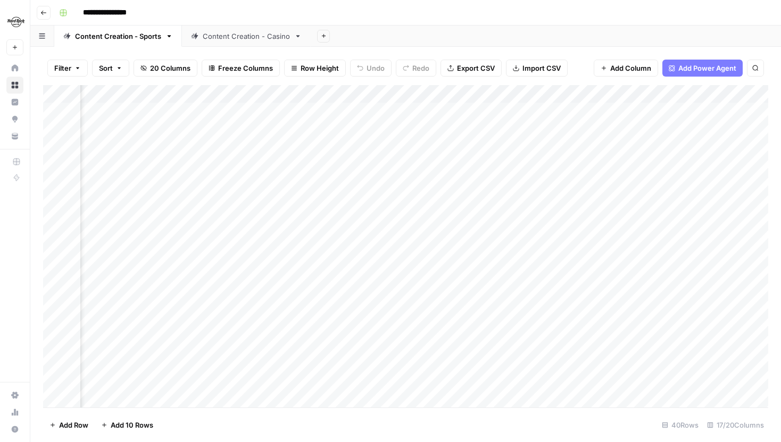
scroll to position [0, 396]
click at [333, 94] on div "Add Column" at bounding box center [405, 246] width 725 height 322
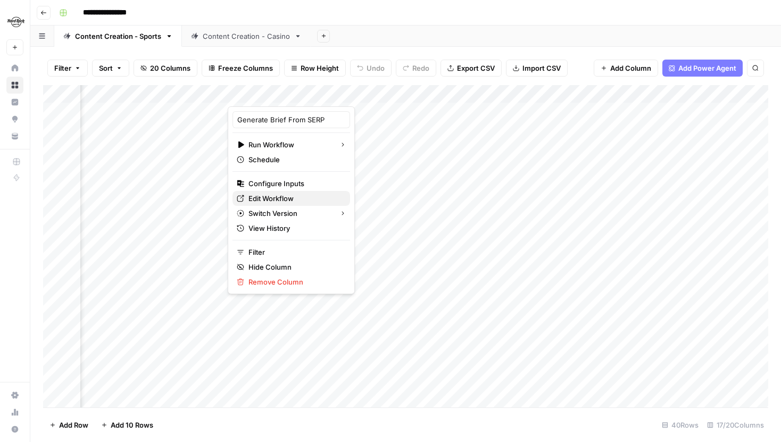
click at [284, 198] on span "Edit Workflow" at bounding box center [294, 198] width 93 height 11
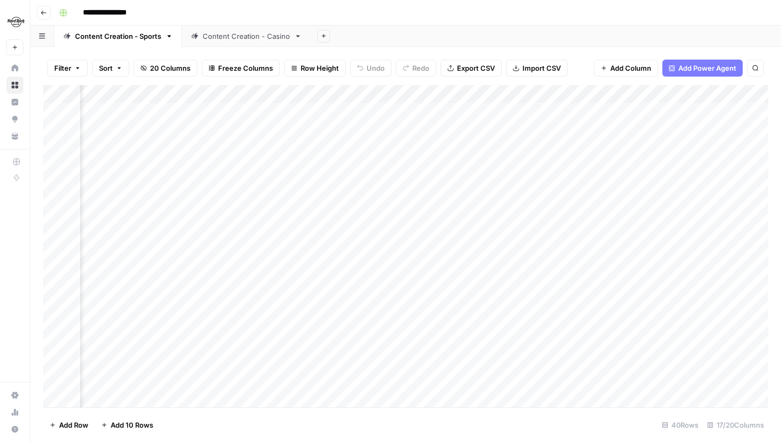
scroll to position [0, 1230]
click at [623, 65] on span "Add Column" at bounding box center [630, 68] width 41 height 11
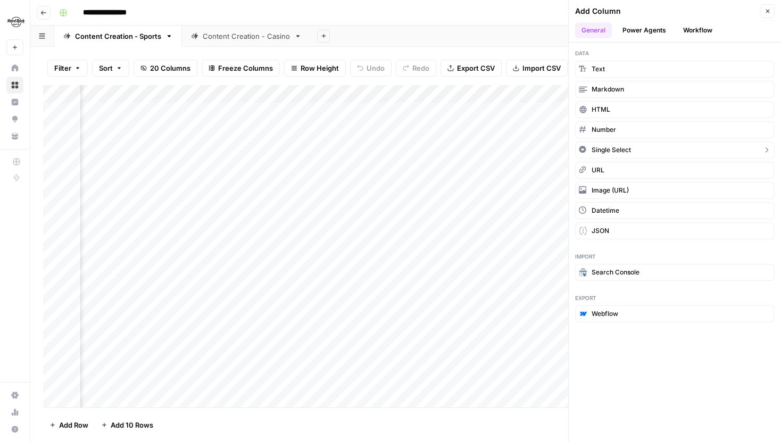
click at [629, 151] on span "Single Select" at bounding box center [611, 150] width 39 height 10
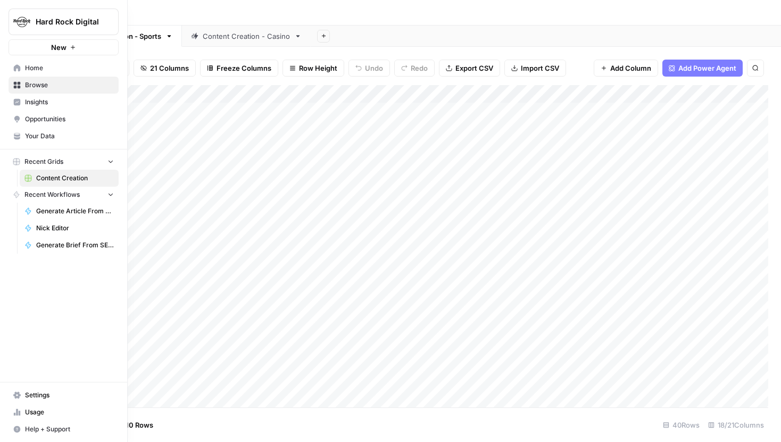
scroll to position [0, 0]
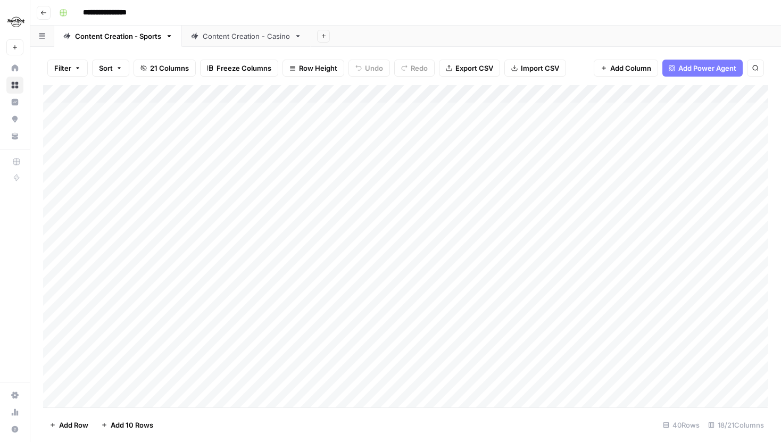
drag, startPoint x: 660, startPoint y: 101, endPoint x: 273, endPoint y: 101, distance: 386.3
click at [273, 101] on div "Add Column" at bounding box center [405, 246] width 725 height 322
click at [327, 92] on div "Add Column" at bounding box center [405, 246] width 725 height 322
drag, startPoint x: 297, startPoint y: 122, endPoint x: 223, endPoint y: 121, distance: 73.4
click at [223, 121] on body "**********" at bounding box center [390, 221] width 781 height 442
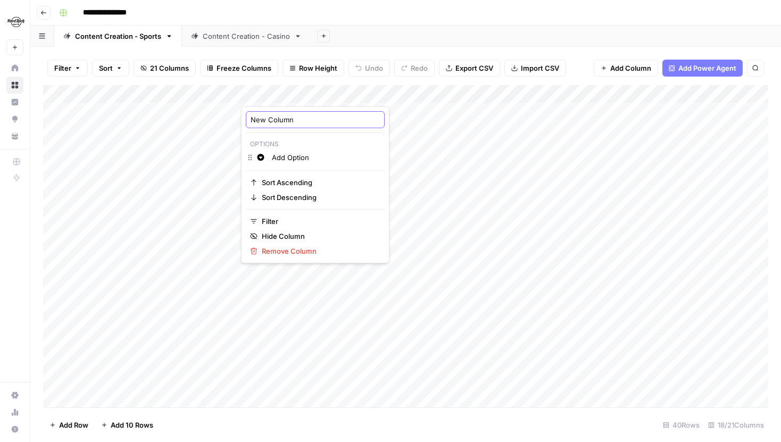
drag, startPoint x: 309, startPoint y: 121, endPoint x: 248, endPoint y: 121, distance: 60.1
click at [248, 121] on div "New Column" at bounding box center [315, 119] width 139 height 17
type input "Content Type"
click at [283, 118] on div "Add Column" at bounding box center [405, 246] width 725 height 322
click at [330, 92] on div "Add Column" at bounding box center [405, 246] width 725 height 322
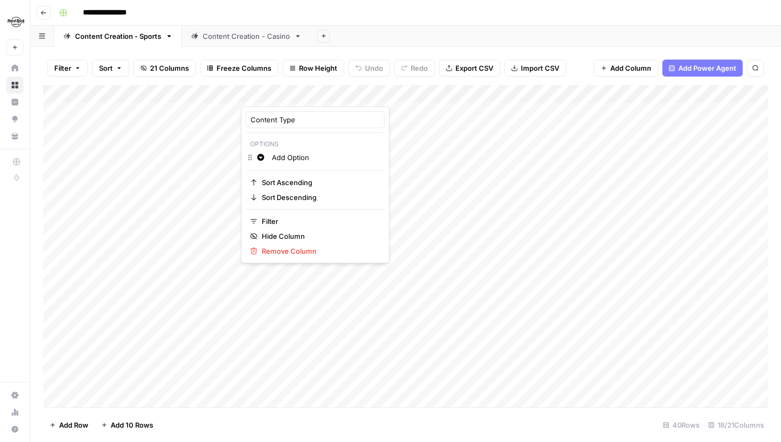
click at [293, 153] on input "Add Option" at bounding box center [326, 157] width 108 height 11
drag, startPoint x: 319, startPoint y: 156, endPoint x: 270, endPoint y: 156, distance: 48.9
click at [270, 156] on div "Add Option" at bounding box center [325, 158] width 113 height 12
click at [273, 92] on div "Add Column" at bounding box center [405, 246] width 725 height 322
drag, startPoint x: 277, startPoint y: 121, endPoint x: 241, endPoint y: 119, distance: 36.2
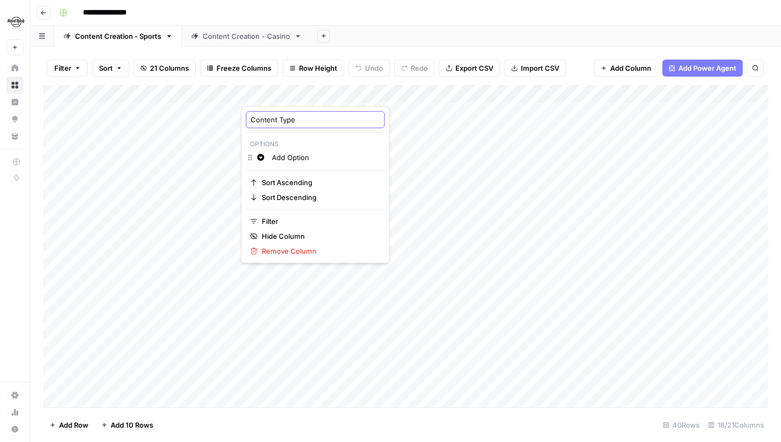
click at [241, 119] on div "Content Type Options Change color Add Option Sort Ascending Sort Descending Fil…" at bounding box center [315, 184] width 148 height 157
click at [334, 161] on div "Add Column" at bounding box center [405, 246] width 725 height 322
click at [297, 96] on div "Add Column" at bounding box center [405, 246] width 725 height 322
click at [302, 151] on div "Change color Add Option" at bounding box center [315, 158] width 139 height 15
click at [302, 156] on input "Add Option" at bounding box center [326, 157] width 108 height 11
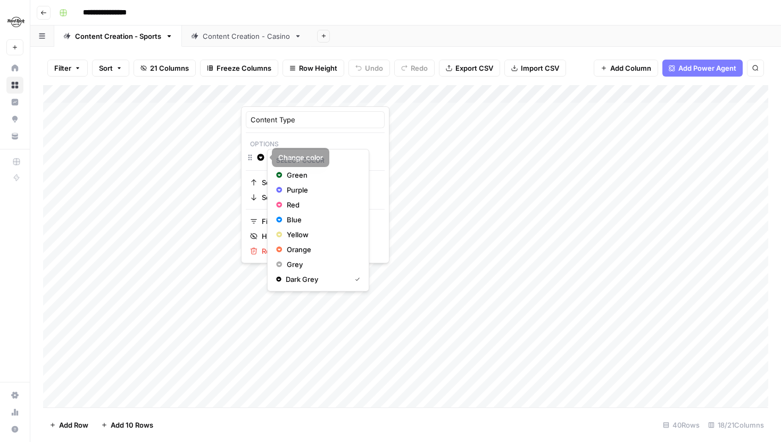
drag, startPoint x: 313, startPoint y: 156, endPoint x: 278, endPoint y: 156, distance: 35.1
click at [278, 442] on div "Content Type Options Change color Add Option Sort Ascending Sort Descending Fil…" at bounding box center [390, 442] width 781 height 0
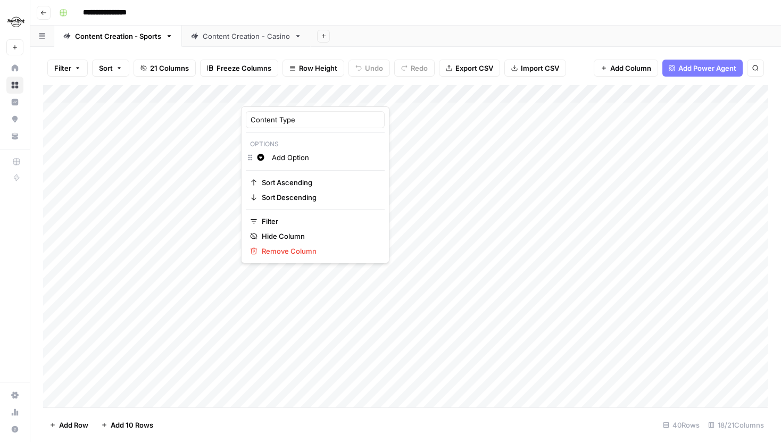
click at [316, 157] on input "Add Option" at bounding box center [326, 157] width 108 height 11
type input "Education / How-To"
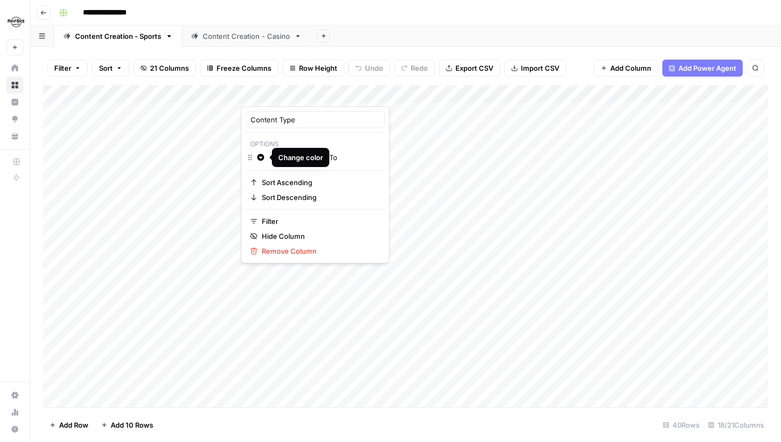
click at [250, 156] on div "Change color Education / How-To" at bounding box center [315, 158] width 139 height 15
click at [279, 142] on p "Options" at bounding box center [315, 144] width 139 height 14
click at [293, 159] on input "Education / How-To" at bounding box center [326, 157] width 108 height 11
click at [283, 310] on div "Add Column" at bounding box center [405, 246] width 725 height 322
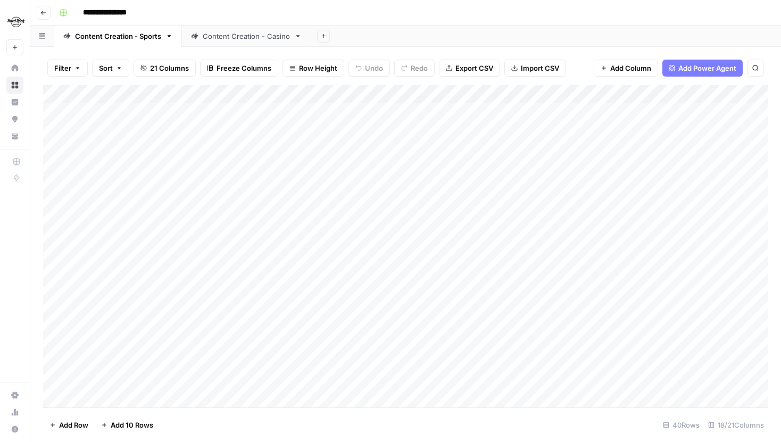
click at [300, 90] on div "Add Column" at bounding box center [405, 246] width 725 height 322
click at [318, 159] on input "Add Option" at bounding box center [326, 157] width 108 height 11
drag, startPoint x: 318, startPoint y: 159, endPoint x: 271, endPoint y: 158, distance: 47.4
click at [271, 158] on div "Add Option" at bounding box center [325, 158] width 113 height 12
click at [249, 157] on div "Change color Add Option" at bounding box center [315, 158] width 139 height 15
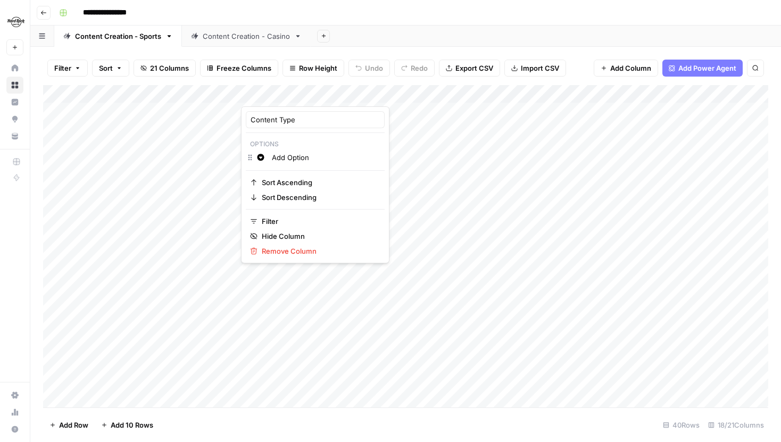
click at [298, 156] on input "Add Option" at bounding box center [326, 157] width 108 height 11
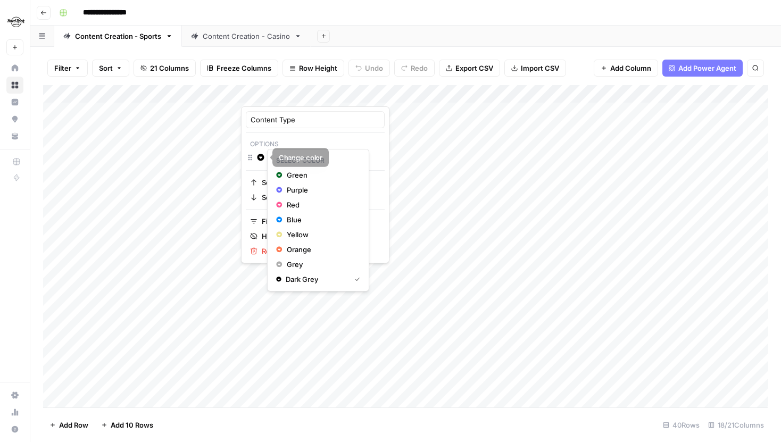
click at [263, 160] on icon "button" at bounding box center [260, 157] width 7 height 7
click at [328, 280] on span "Dark Grey" at bounding box center [316, 279] width 61 height 11
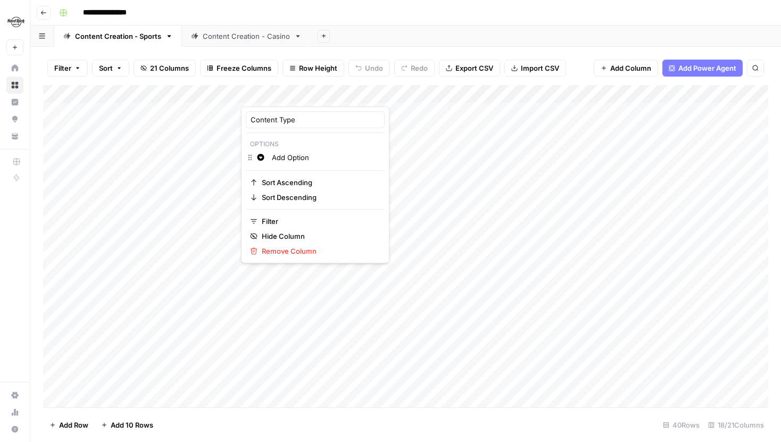
click at [315, 158] on input "Add Option" at bounding box center [326, 157] width 108 height 11
drag, startPoint x: 328, startPoint y: 158, endPoint x: 272, endPoint y: 158, distance: 55.9
click at [272, 158] on input "Add Option" at bounding box center [326, 157] width 108 height 11
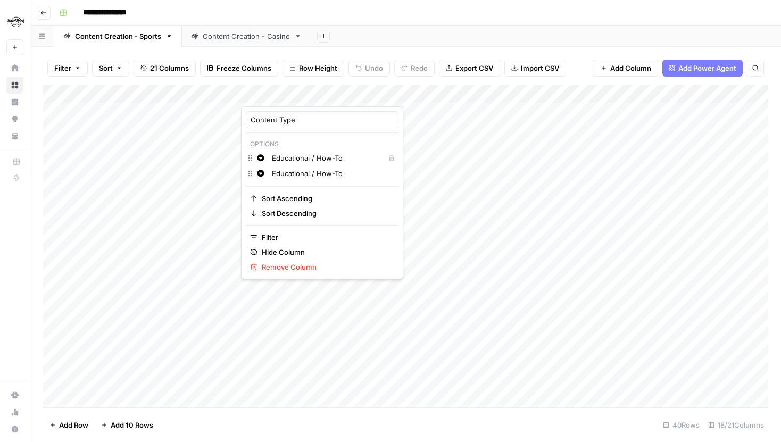
drag, startPoint x: 347, startPoint y: 173, endPoint x: 270, endPoint y: 173, distance: 77.7
click at [270, 173] on div "Educational / How-To" at bounding box center [332, 174] width 127 height 12
click at [315, 175] on input "Educational / How-To" at bounding box center [333, 173] width 122 height 11
drag, startPoint x: 347, startPoint y: 173, endPoint x: 268, endPoint y: 173, distance: 79.3
click at [268, 173] on div "Change color Educational / How-To" at bounding box center [322, 174] width 153 height 15
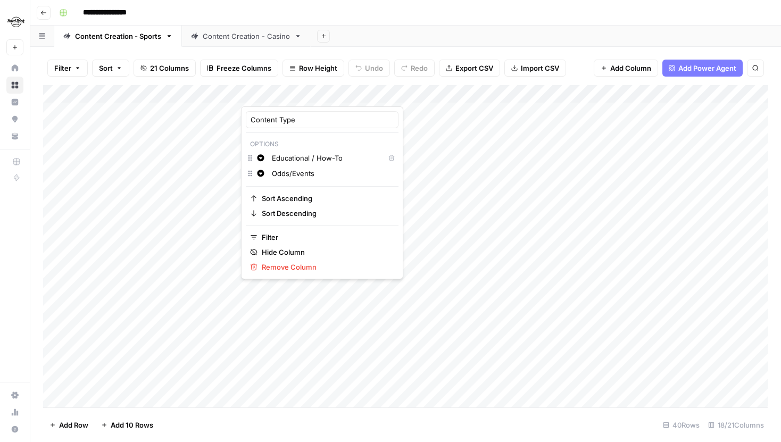
type input "Odds/Events"
click at [319, 161] on input "Educational / How-To" at bounding box center [326, 158] width 108 height 11
type input "Educational/How-To"
click at [325, 171] on input "Odds/Events" at bounding box center [333, 173] width 122 height 11
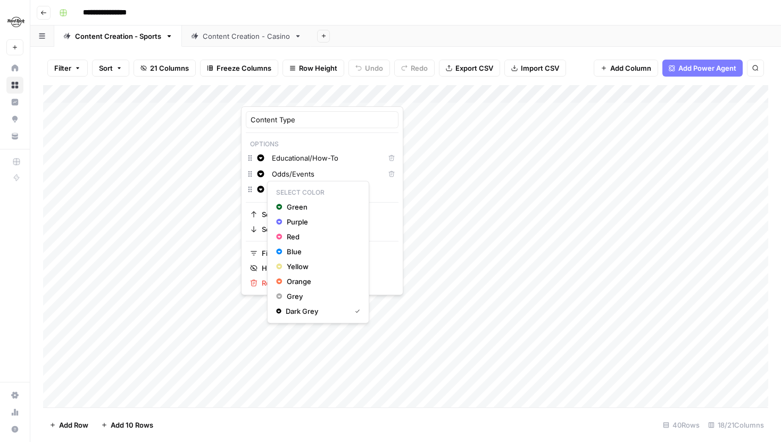
drag, startPoint x: 324, startPoint y: 190, endPoint x: 263, endPoint y: 189, distance: 61.2
click at [263, 189] on div "Change color Odds/Events" at bounding box center [322, 190] width 153 height 15
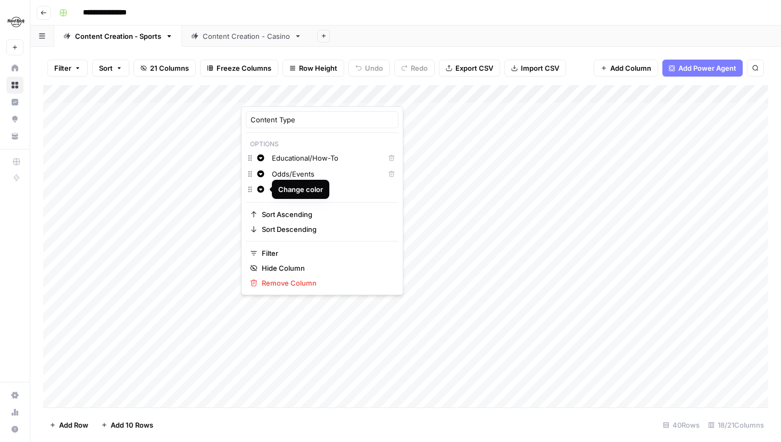
click at [333, 176] on input "Odds/Events" at bounding box center [326, 174] width 108 height 11
drag, startPoint x: 330, startPoint y: 190, endPoint x: 272, endPoint y: 189, distance: 58.0
click at [272, 189] on input "Odds/Events" at bounding box center [333, 189] width 122 height 11
type input "Spots Landing Page"
click at [341, 188] on input "Spots Landing Page" at bounding box center [333, 189] width 122 height 11
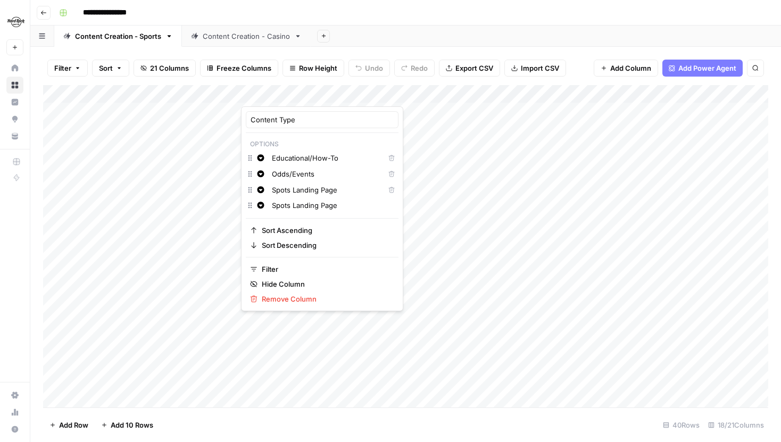
drag, startPoint x: 343, startPoint y: 208, endPoint x: 272, endPoint y: 206, distance: 70.8
click at [272, 206] on input "Spots Landing Page" at bounding box center [333, 205] width 122 height 11
type input "Blogs"
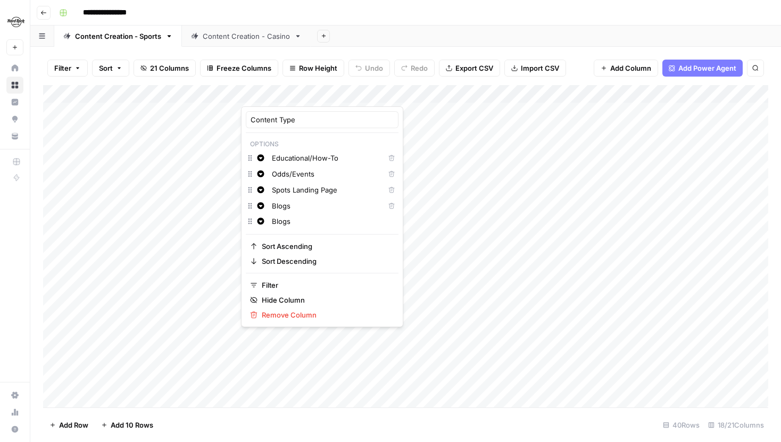
click at [388, 209] on icon "button" at bounding box center [391, 206] width 6 height 6
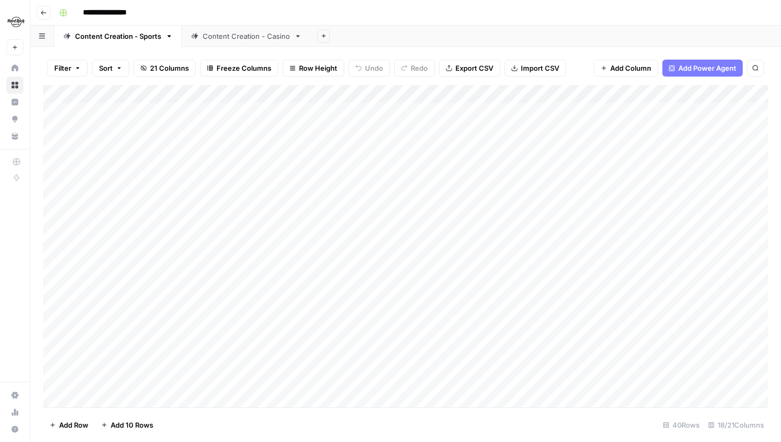
click at [301, 385] on div "Add Column" at bounding box center [405, 246] width 725 height 322
click at [298, 90] on div "Add Column" at bounding box center [405, 246] width 725 height 322
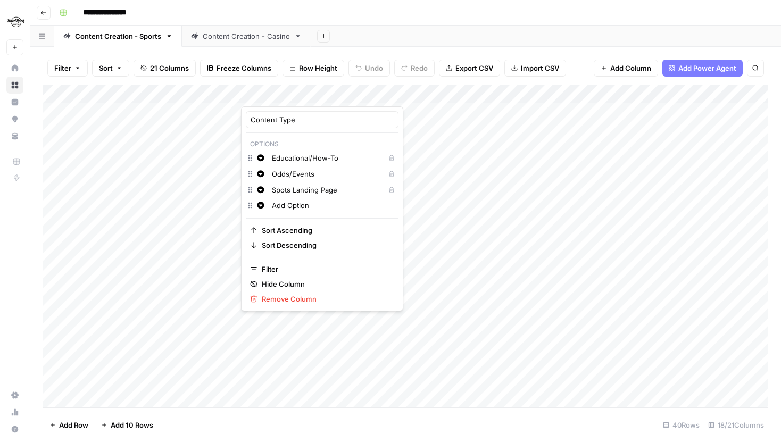
click at [308, 206] on input "Add Option" at bounding box center [333, 205] width 122 height 11
drag, startPoint x: 320, startPoint y: 206, endPoint x: 270, endPoint y: 205, distance: 50.0
click at [270, 205] on div "Add Option" at bounding box center [332, 206] width 127 height 12
type input "Blogs"
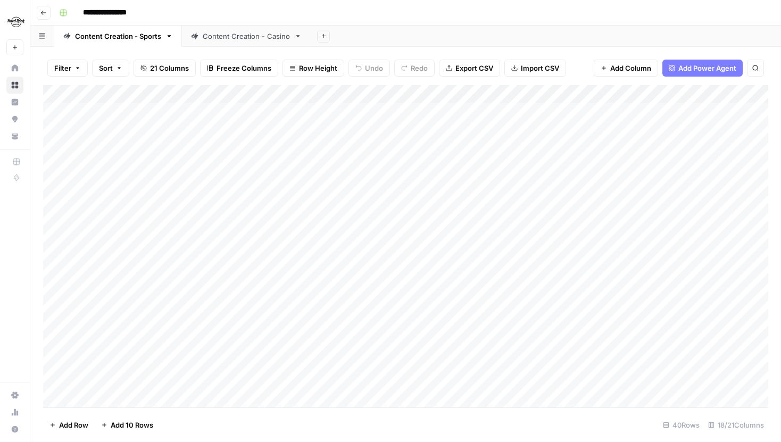
click at [303, 339] on div "Add Column" at bounding box center [405, 246] width 725 height 322
click at [281, 94] on div "Add Column" at bounding box center [405, 246] width 725 height 322
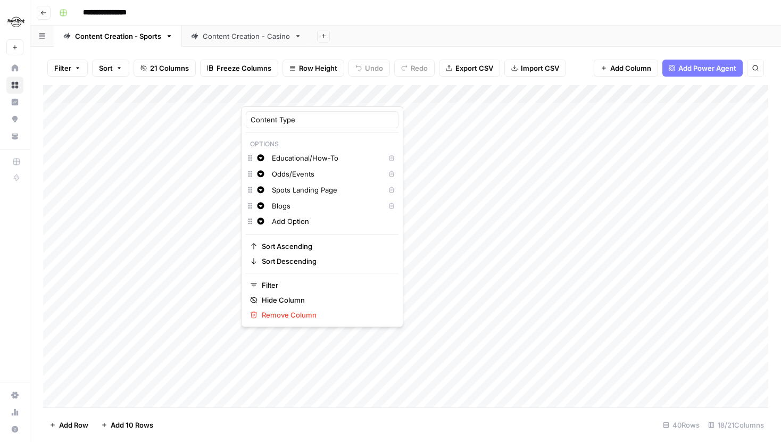
click at [278, 417] on footer "Add Row Add 10 Rows 40 Rows 18/21 Columns" at bounding box center [405, 425] width 725 height 35
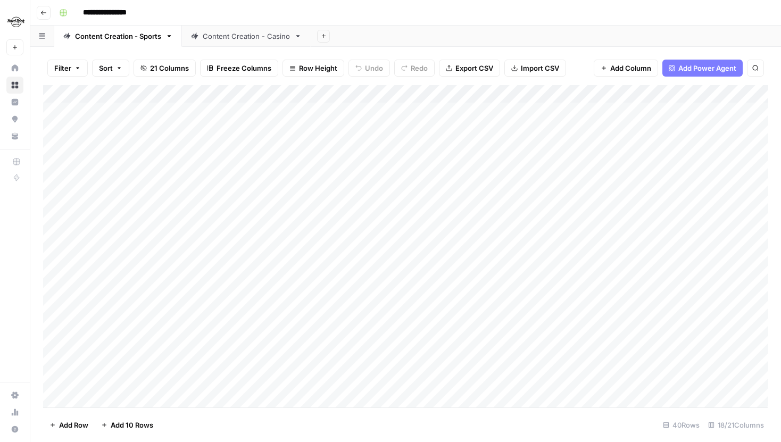
click at [270, 109] on div "Add Column" at bounding box center [405, 246] width 725 height 322
click at [283, 120] on div "Add Column" at bounding box center [405, 246] width 725 height 322
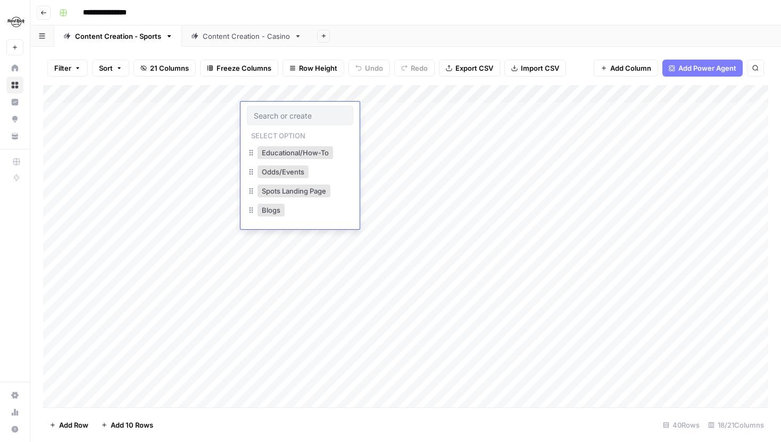
click at [289, 250] on div "Add Column" at bounding box center [405, 246] width 725 height 322
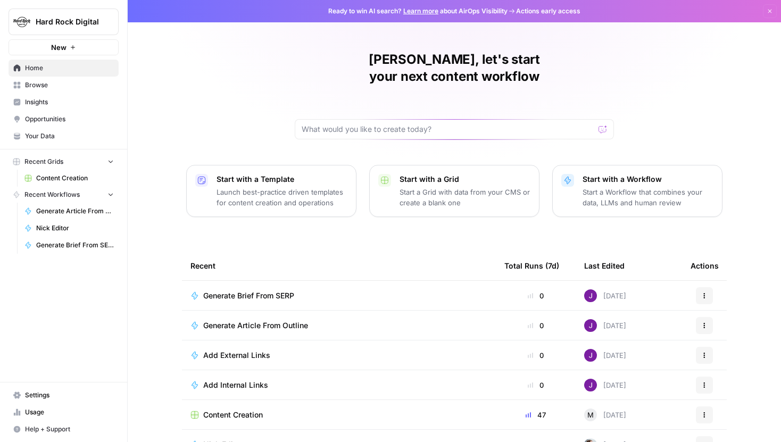
click at [67, 16] on span "Hard Rock Digital" at bounding box center [68, 21] width 64 height 11
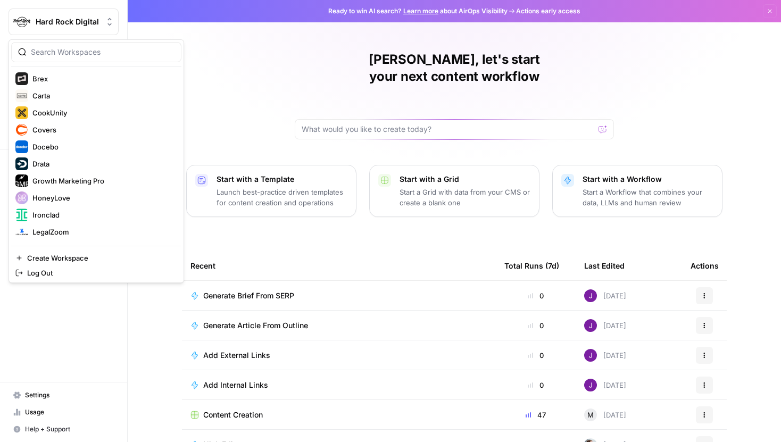
scroll to position [255, 0]
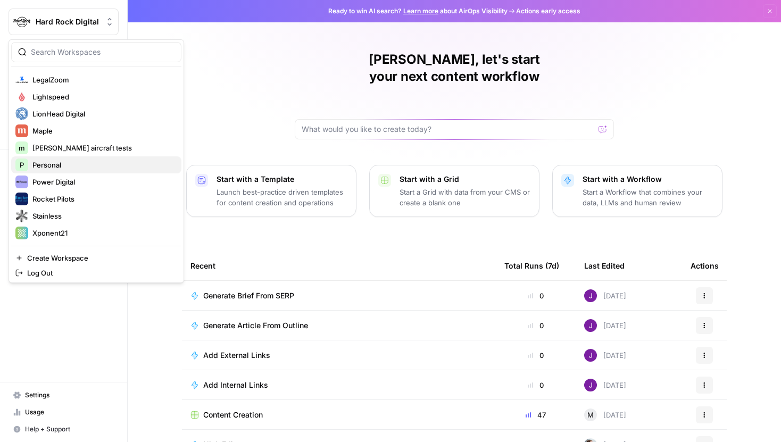
click at [61, 168] on span "Personal" at bounding box center [102, 165] width 140 height 11
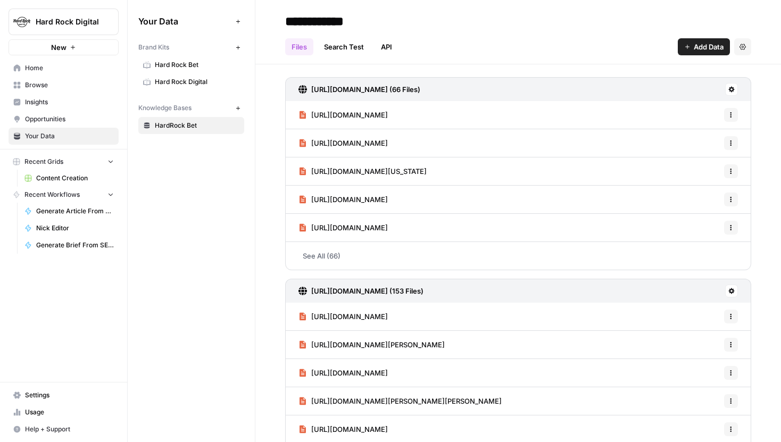
click at [194, 64] on span "Hard Rock Bet" at bounding box center [197, 65] width 85 height 10
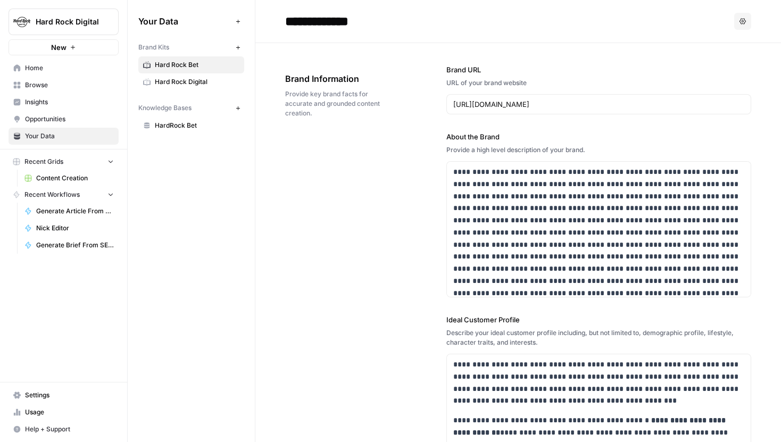
click at [195, 77] on span "Hard Rock Digital" at bounding box center [197, 82] width 85 height 10
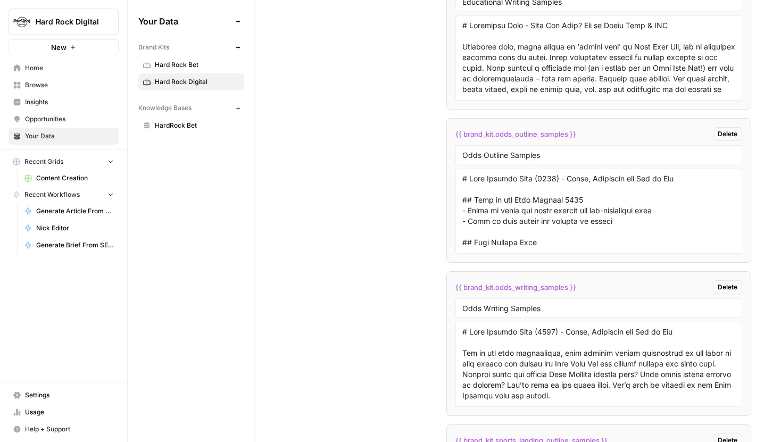
scroll to position [2947, 0]
